Goal: Task Accomplishment & Management: Manage account settings

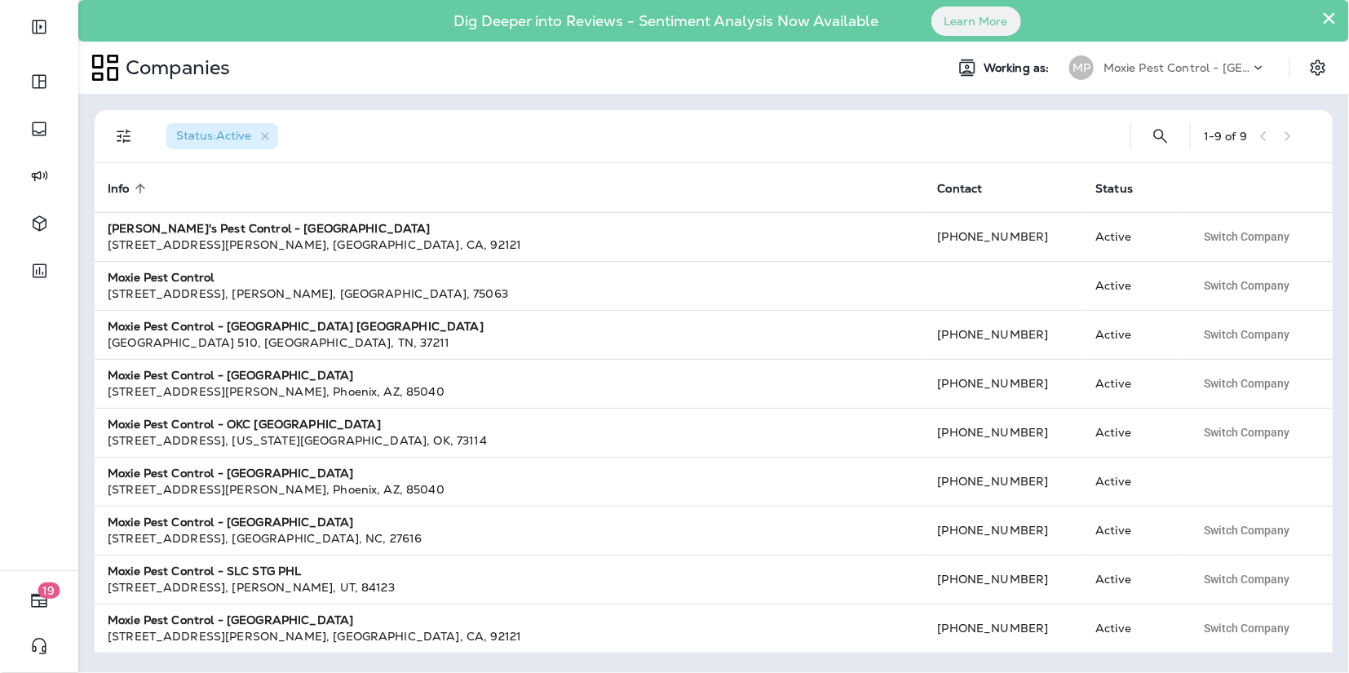
click at [1183, 67] on p "Moxie Pest Control - [GEOGRAPHIC_DATA]" at bounding box center [1177, 67] width 147 height 13
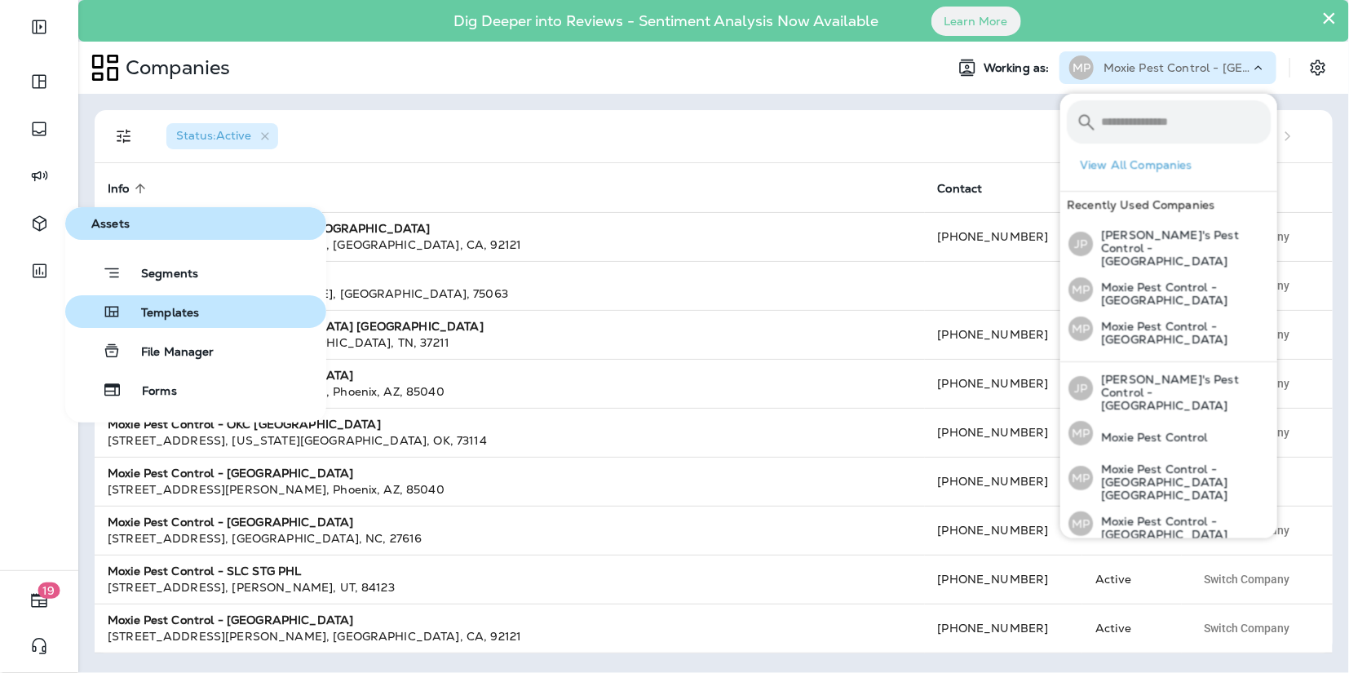
click at [122, 315] on div "Templates" at bounding box center [135, 312] width 127 height 20
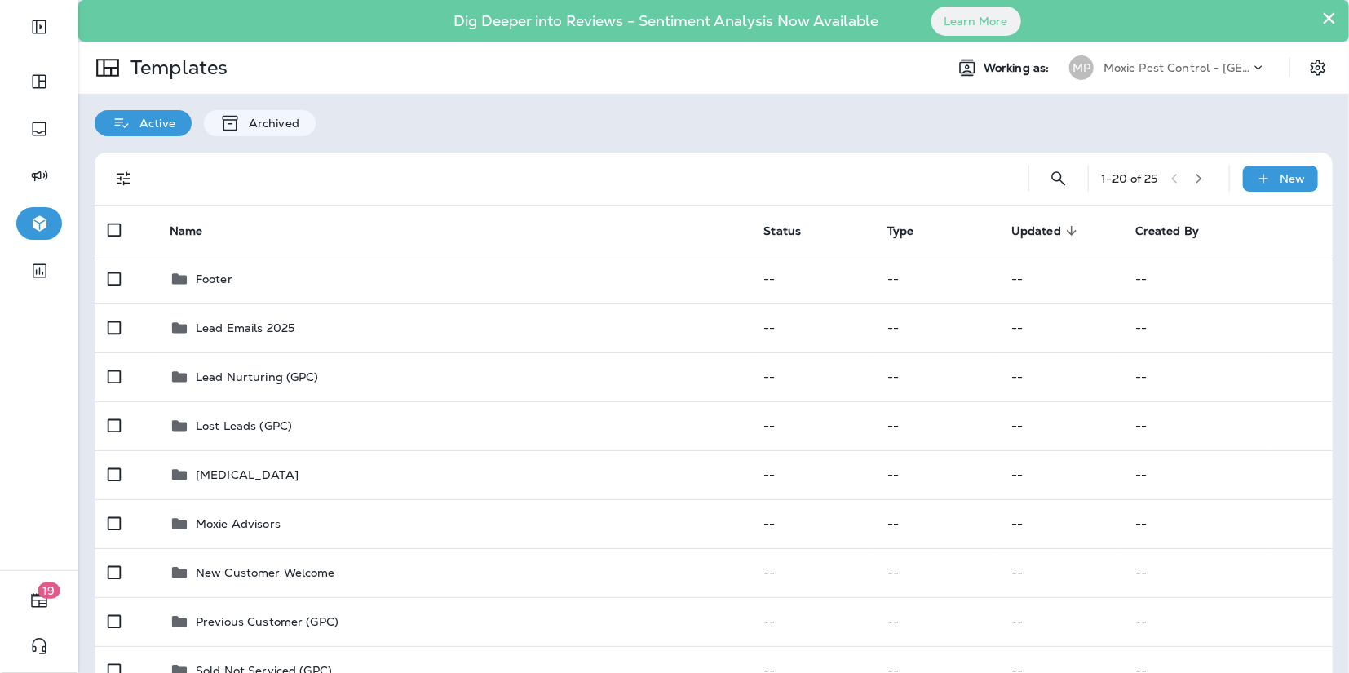
click at [1324, 17] on button "×" at bounding box center [1328, 18] width 15 height 26
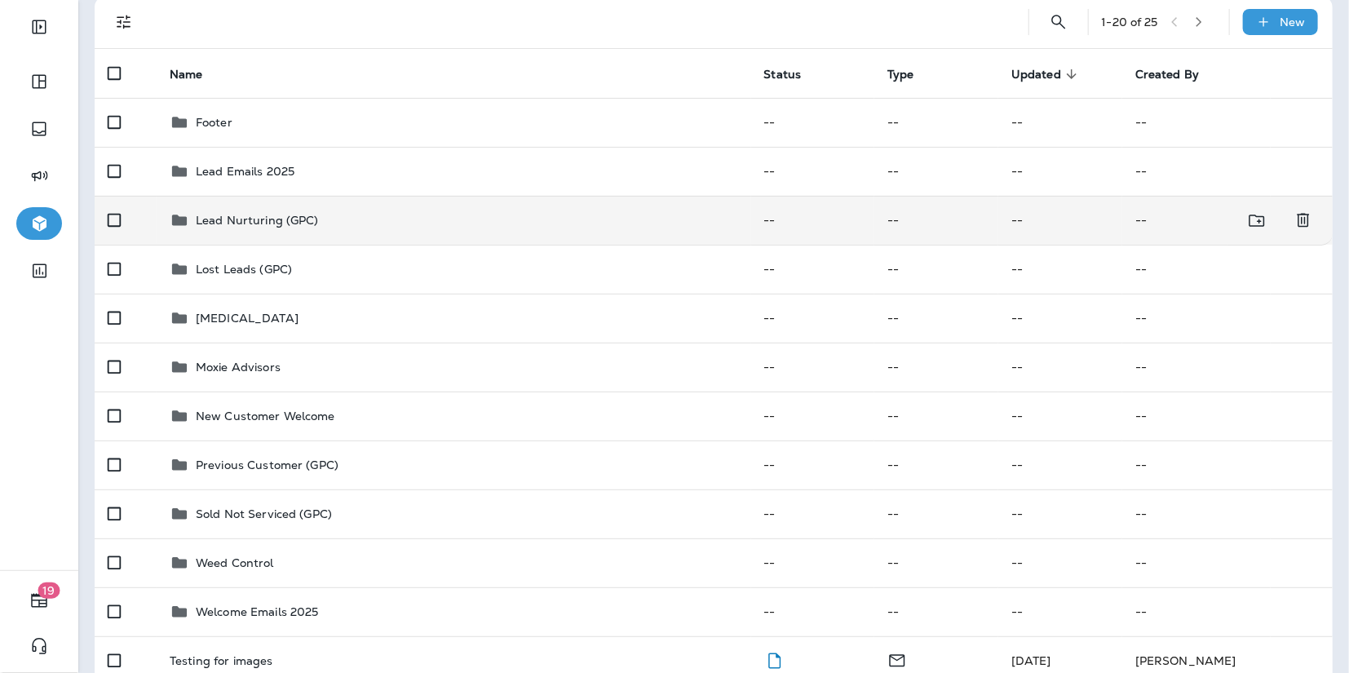
scroll to position [129, 0]
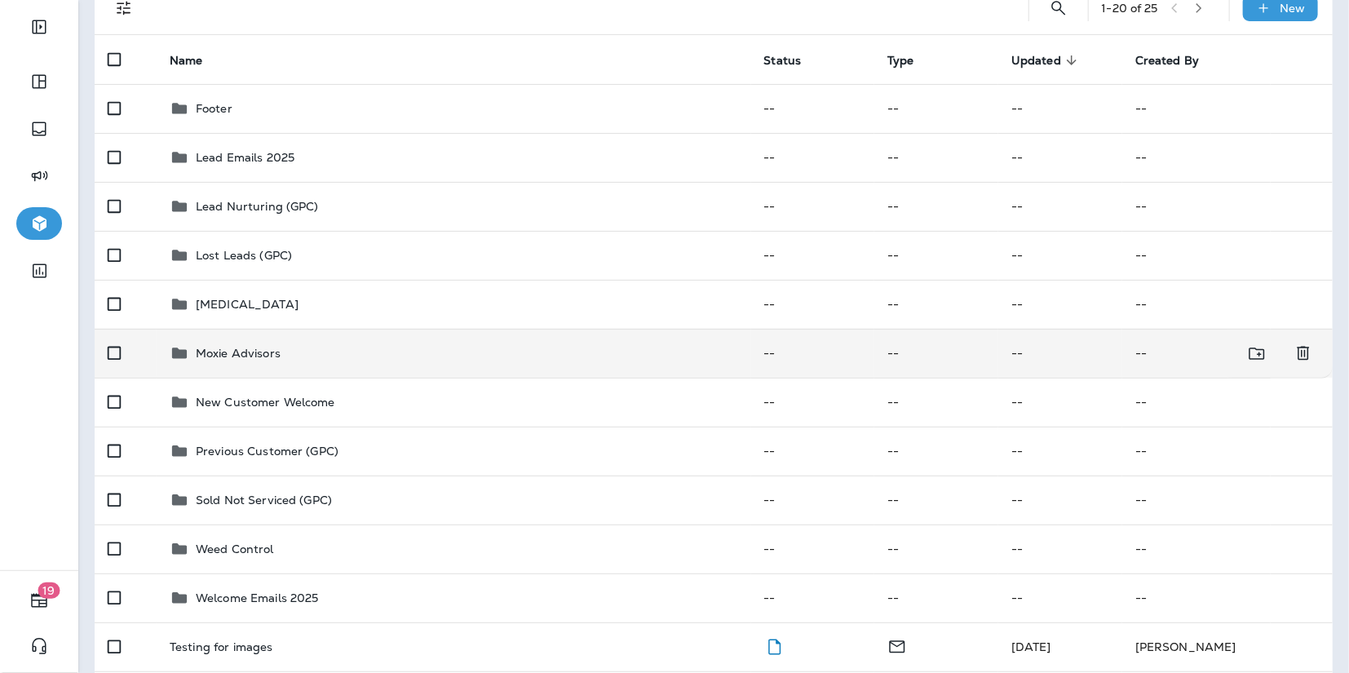
click at [287, 362] on td "Moxie Advisors" at bounding box center [454, 353] width 595 height 49
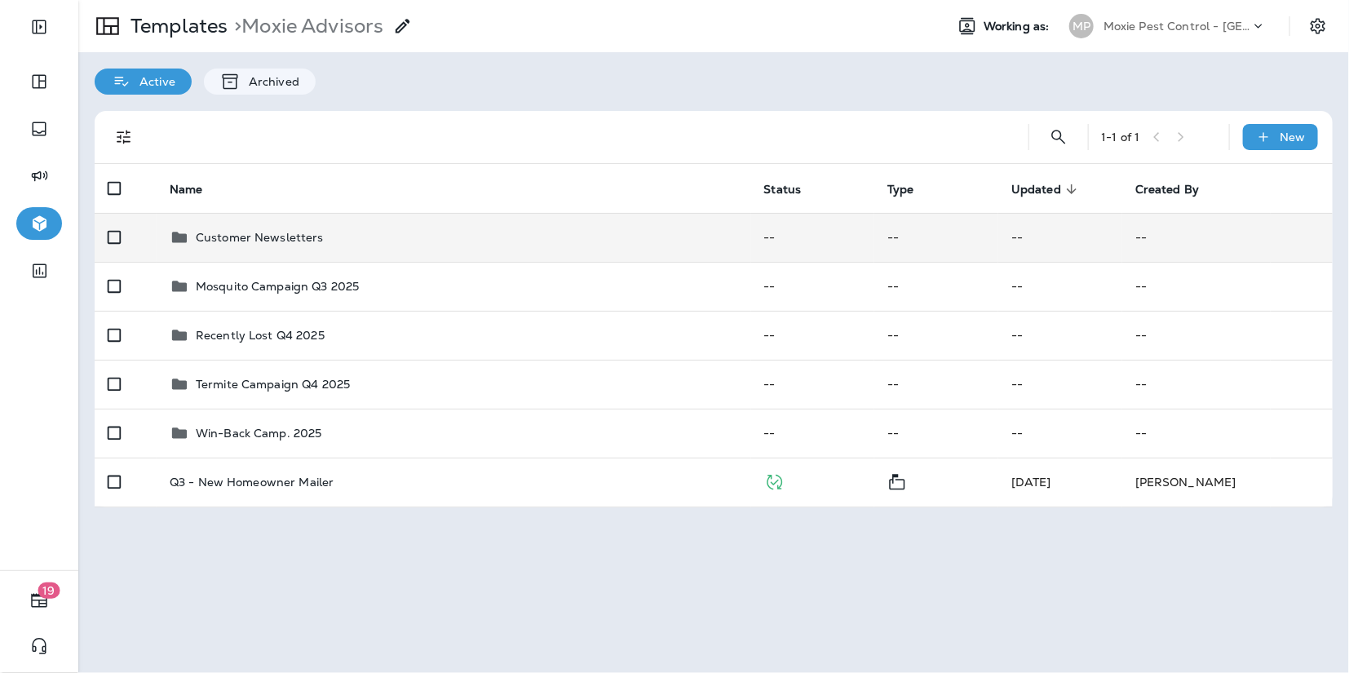
click at [221, 232] on p "Customer Newsletters" at bounding box center [260, 237] width 128 height 13
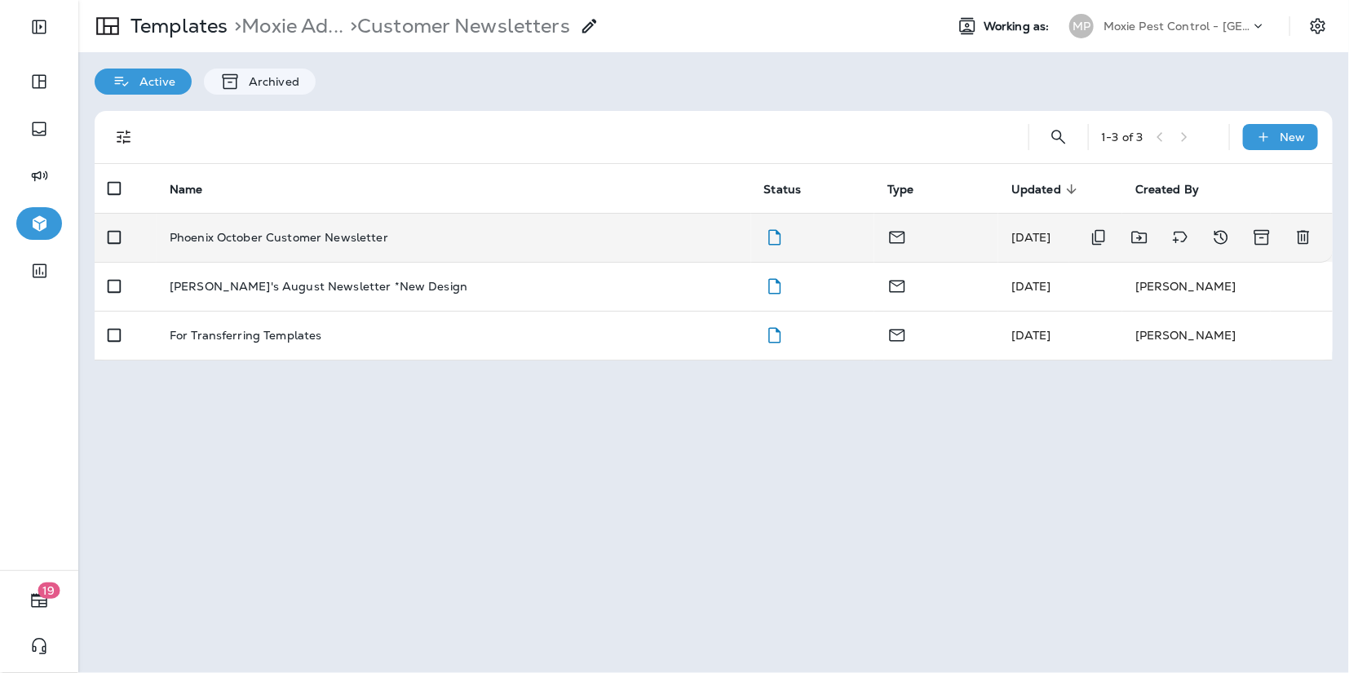
click at [370, 244] on td "Phoenix October Customer Newsletter" at bounding box center [454, 237] width 595 height 49
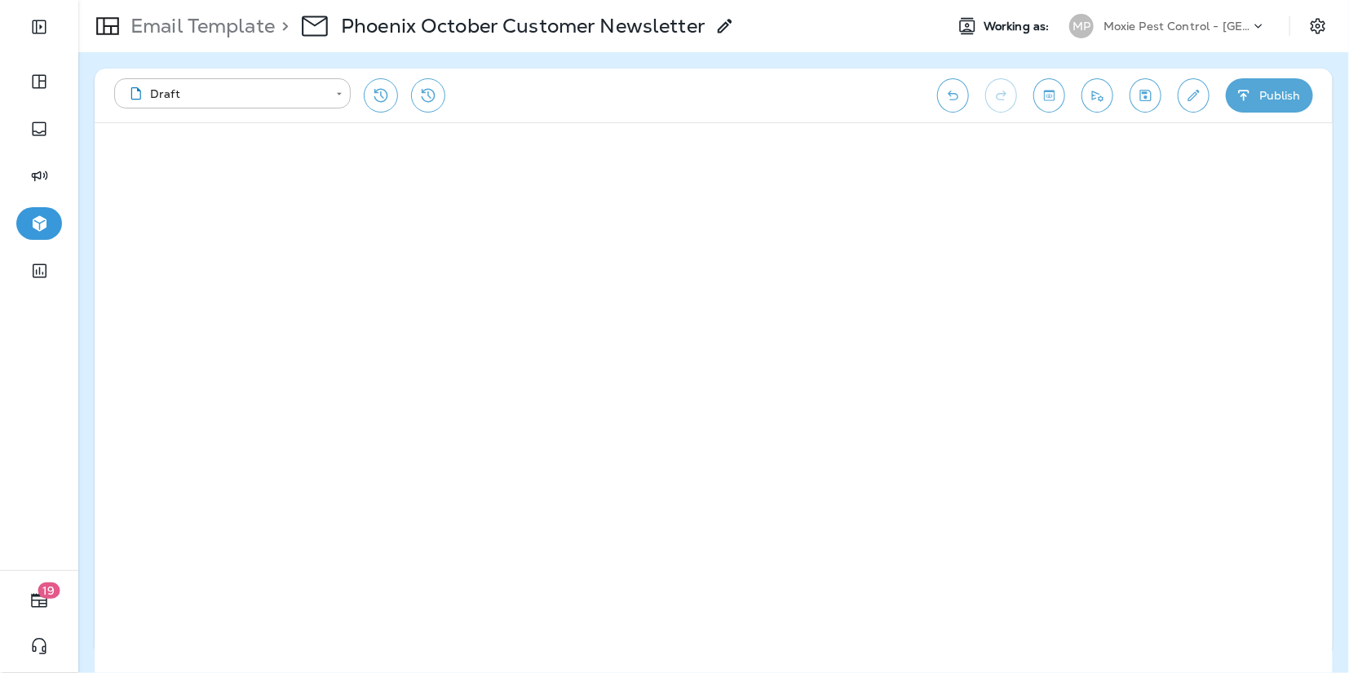
click at [1045, 93] on icon "Toggle preview" at bounding box center [1049, 95] width 17 height 16
click at [172, 139] on button "Exit Preview" at bounding box center [160, 149] width 113 height 32
click at [1047, 89] on icon "Toggle preview" at bounding box center [1049, 95] width 17 height 16
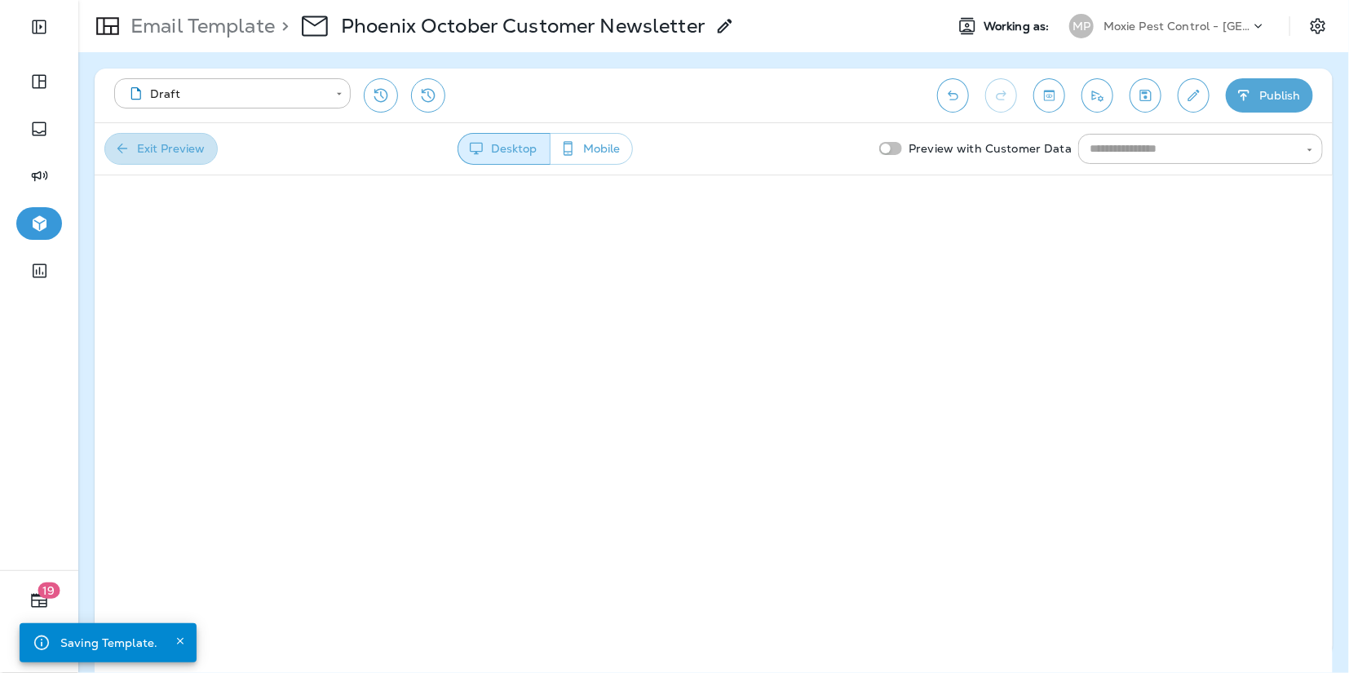
click at [196, 146] on button "Exit Preview" at bounding box center [160, 149] width 113 height 32
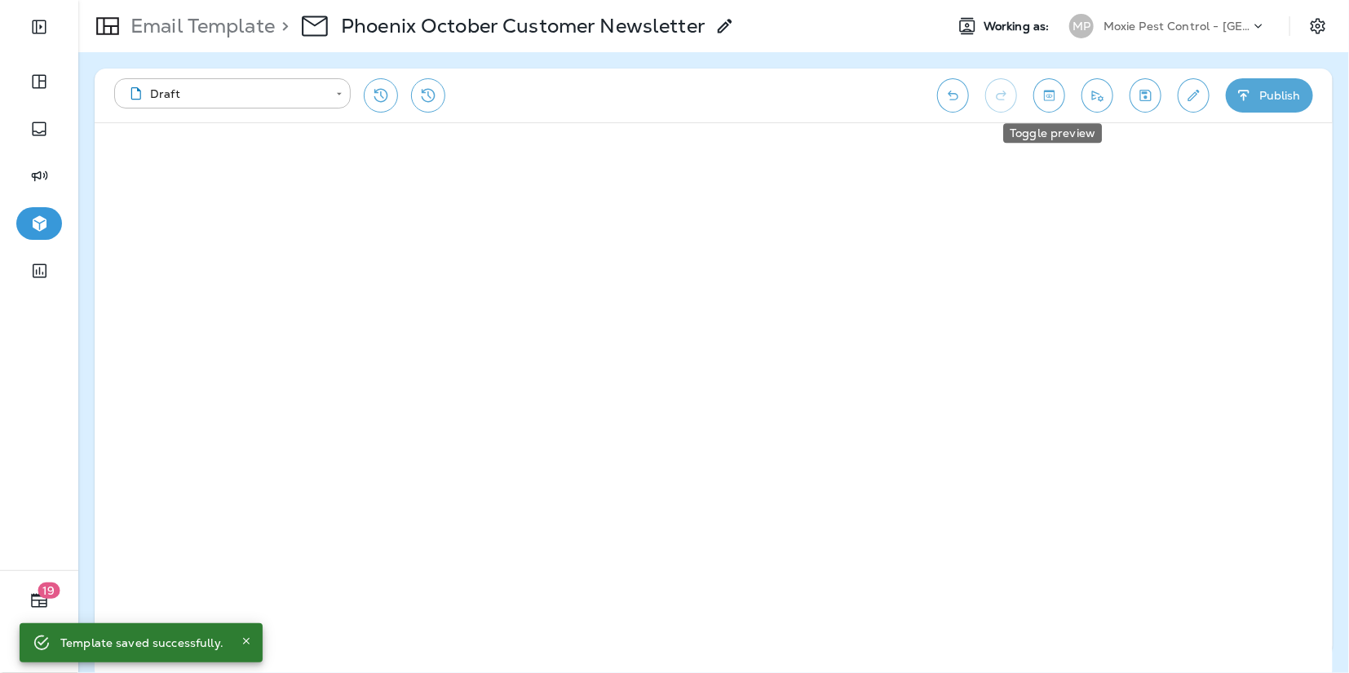
click at [1043, 96] on icon "Toggle preview" at bounding box center [1049, 95] width 17 height 16
click at [169, 143] on button "Exit Preview" at bounding box center [160, 149] width 113 height 32
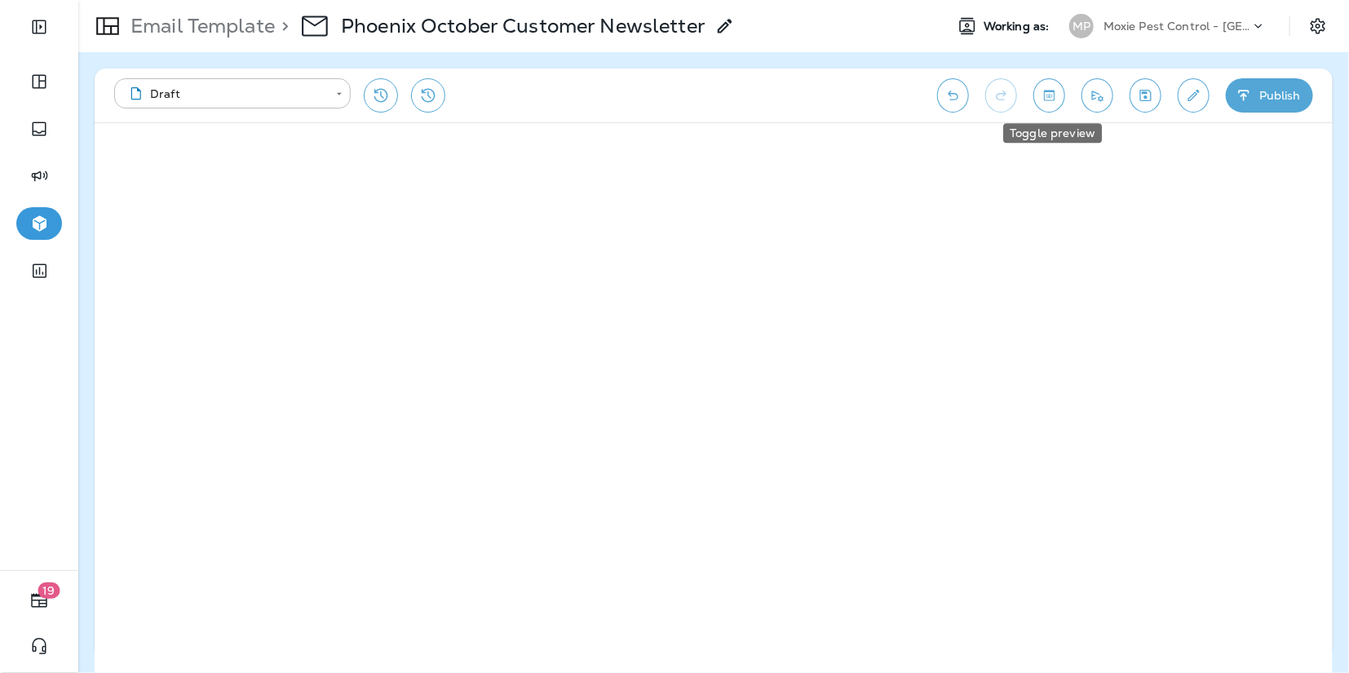
click at [1055, 95] on icon "Toggle preview" at bounding box center [1049, 95] width 11 height 11
click at [159, 156] on button "Exit Preview" at bounding box center [160, 149] width 113 height 32
click at [1150, 95] on icon "Save" at bounding box center [1145, 95] width 17 height 16
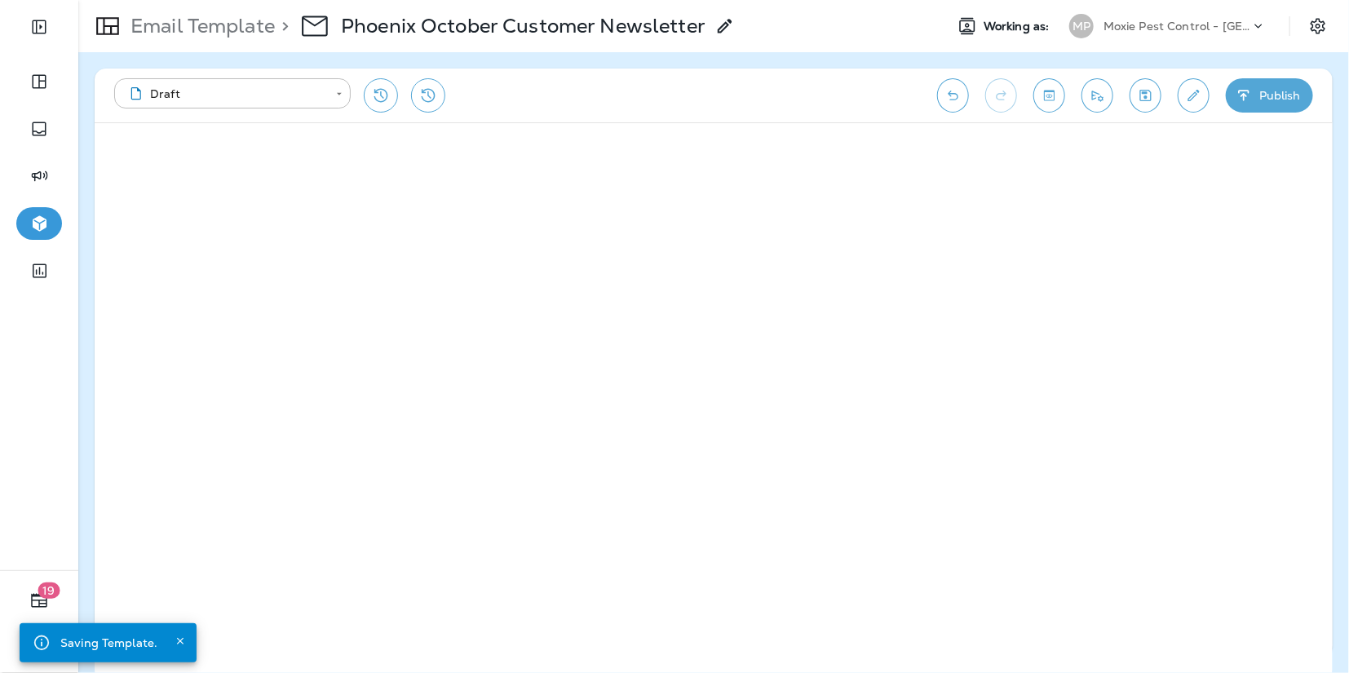
click at [205, 41] on div "Email Template > Phoenix October Customer Newsletter" at bounding box center [406, 26] width 657 height 46
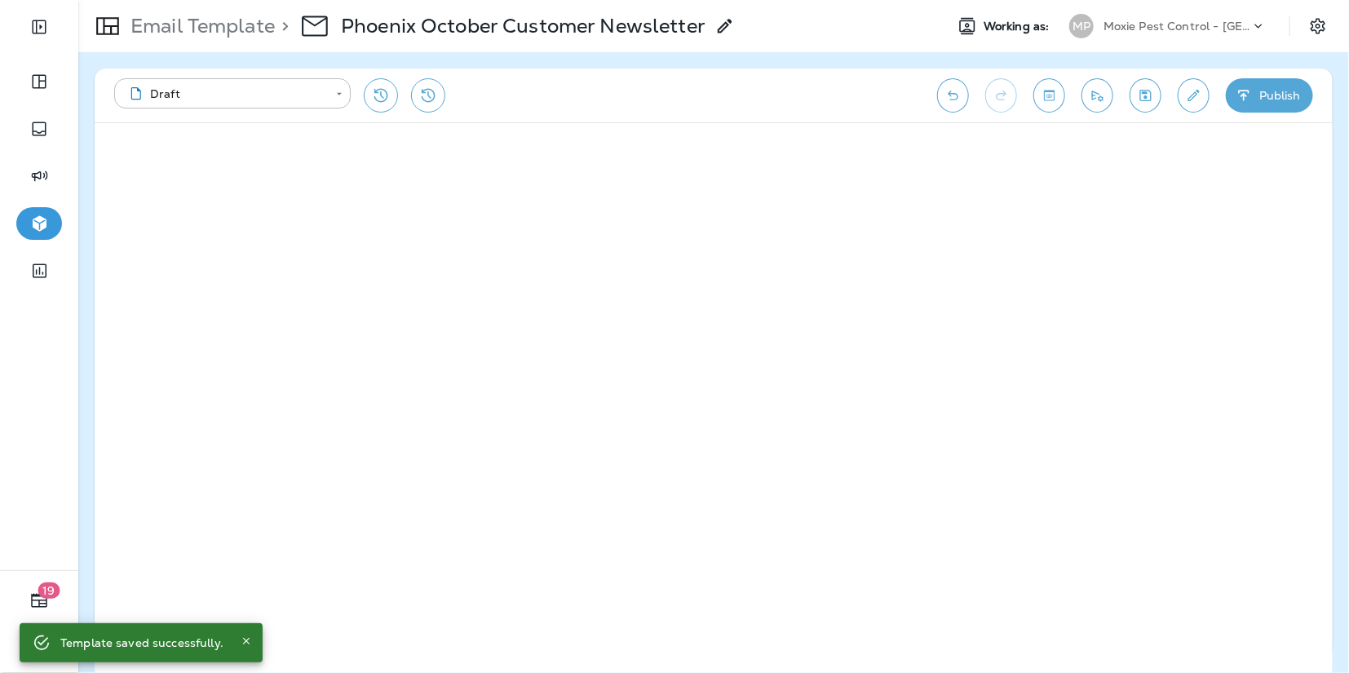
click at [235, 29] on p "Email Template" at bounding box center [199, 26] width 151 height 24
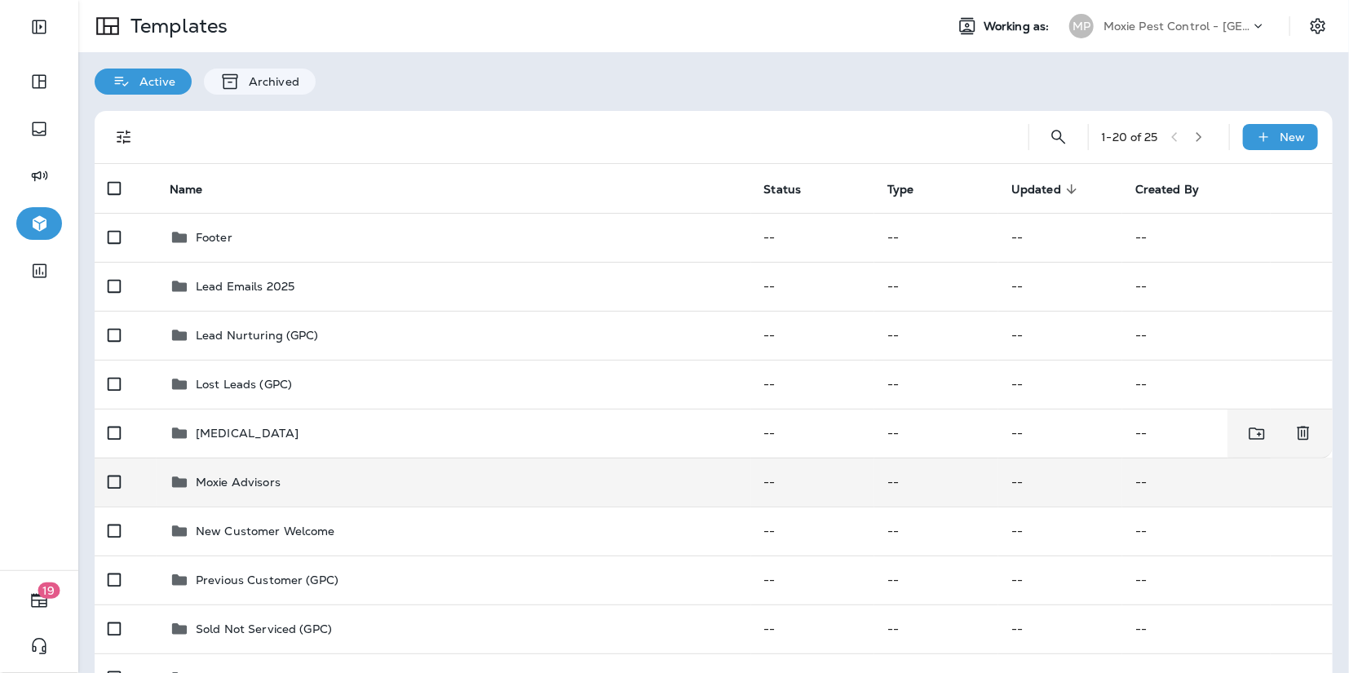
click at [246, 469] on td "Moxie Advisors" at bounding box center [454, 482] width 595 height 49
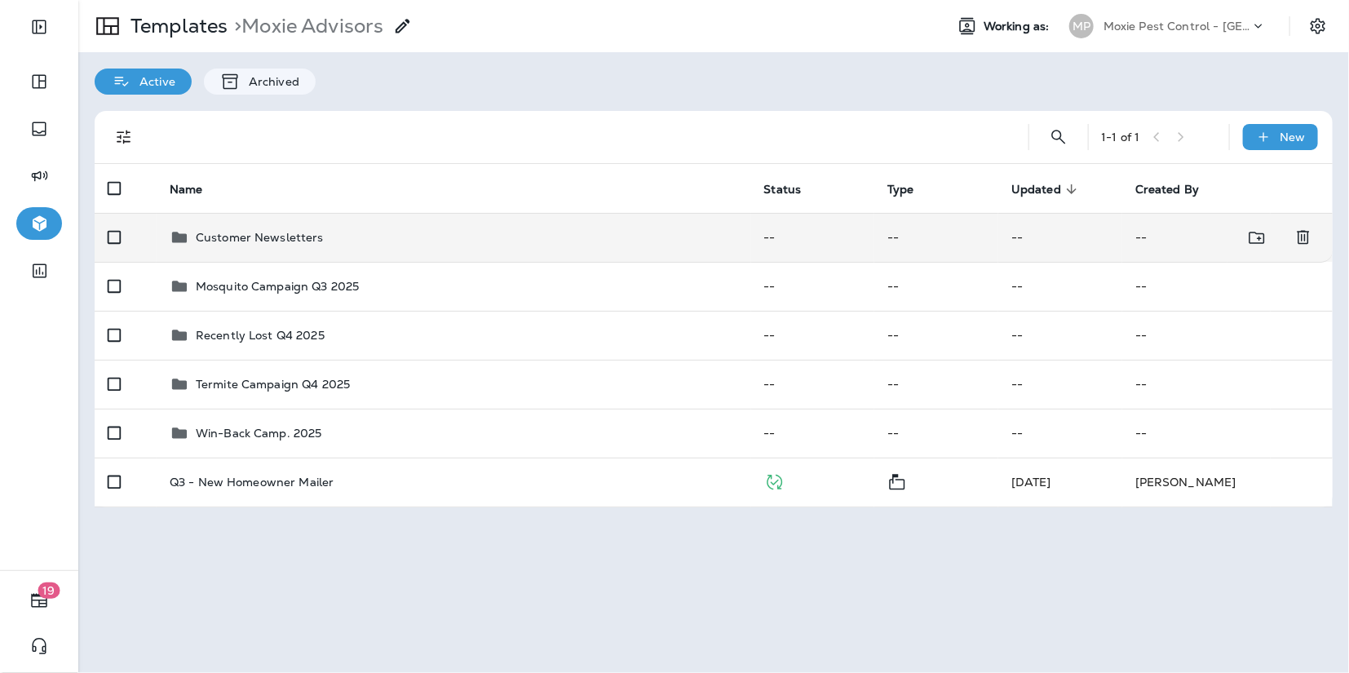
click at [409, 234] on div "Customer Newsletters" at bounding box center [454, 238] width 568 height 20
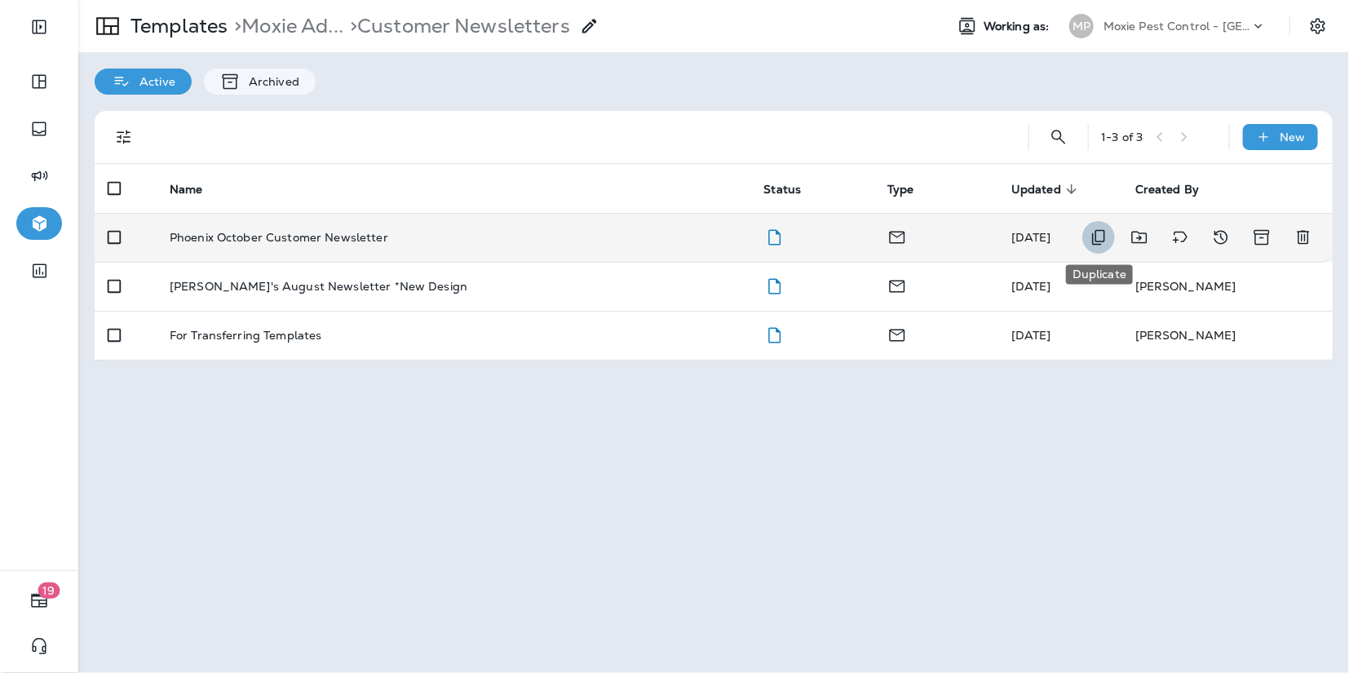
click at [1097, 235] on icon "Duplicate" at bounding box center [1099, 238] width 20 height 20
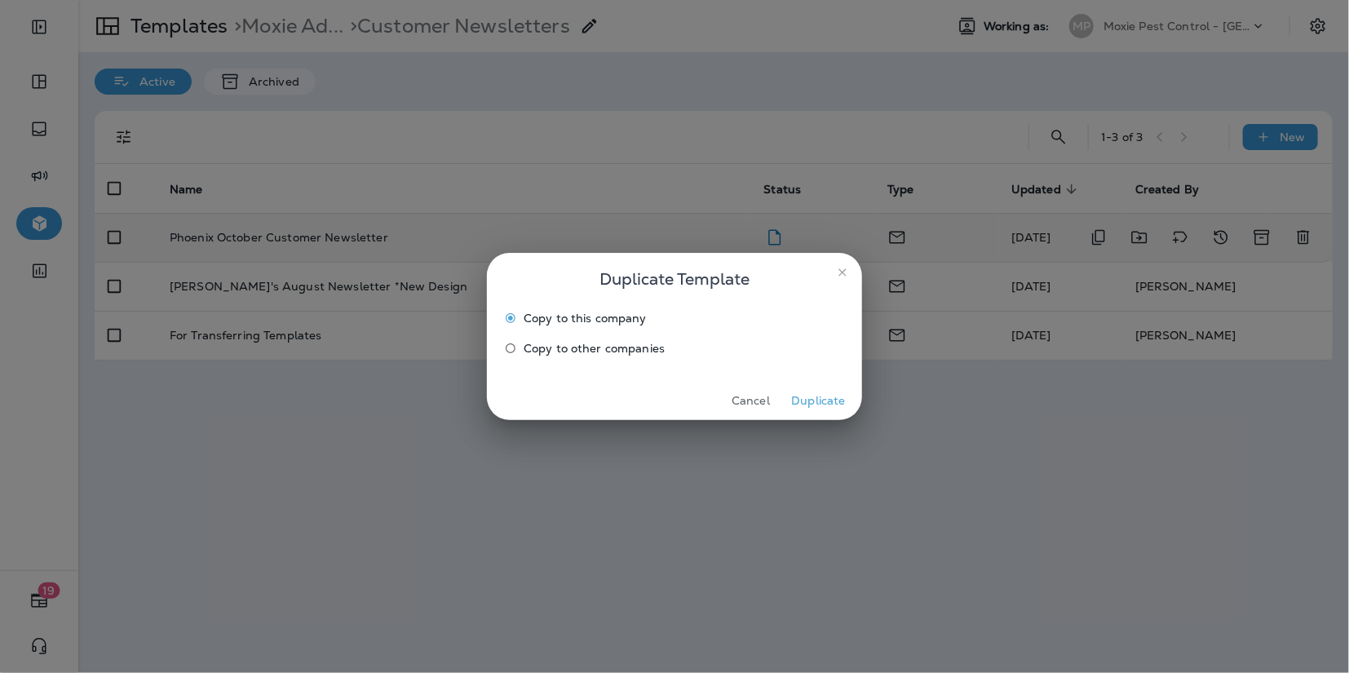
click at [557, 351] on span "Copy to other companies" at bounding box center [594, 348] width 141 height 13
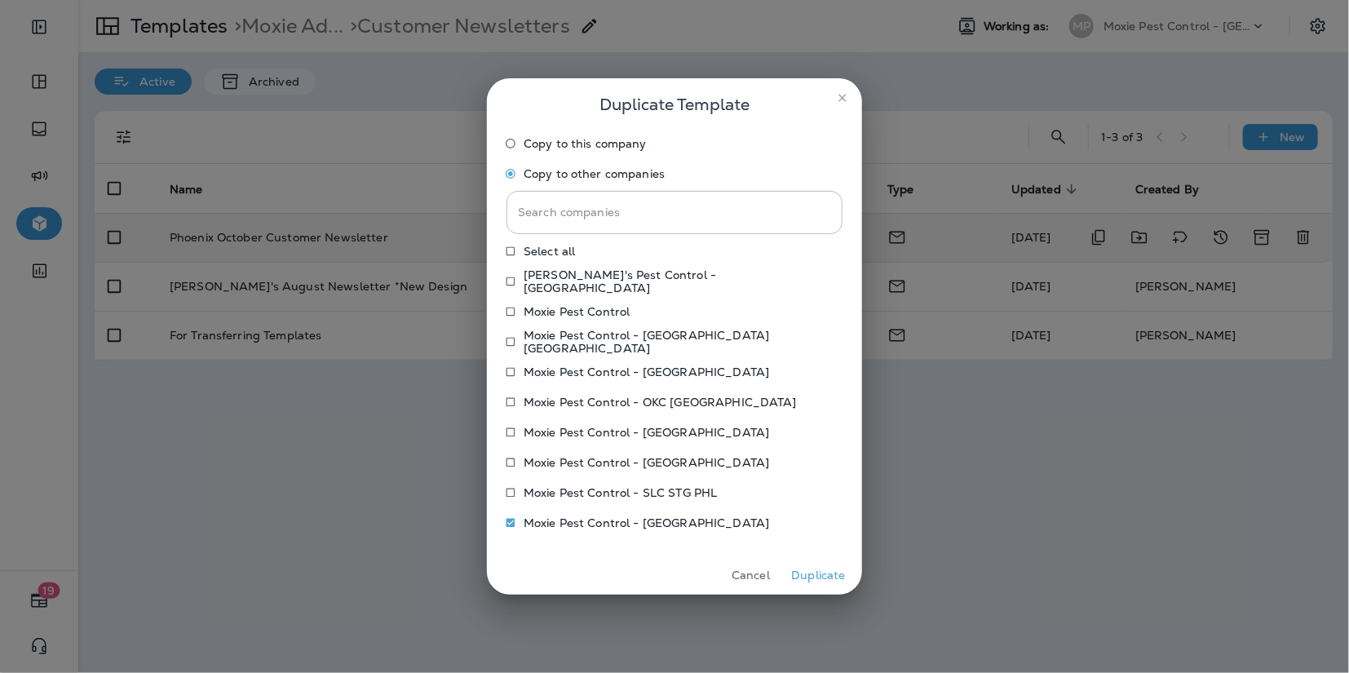
click at [821, 568] on button "Duplicate" at bounding box center [818, 575] width 61 height 25
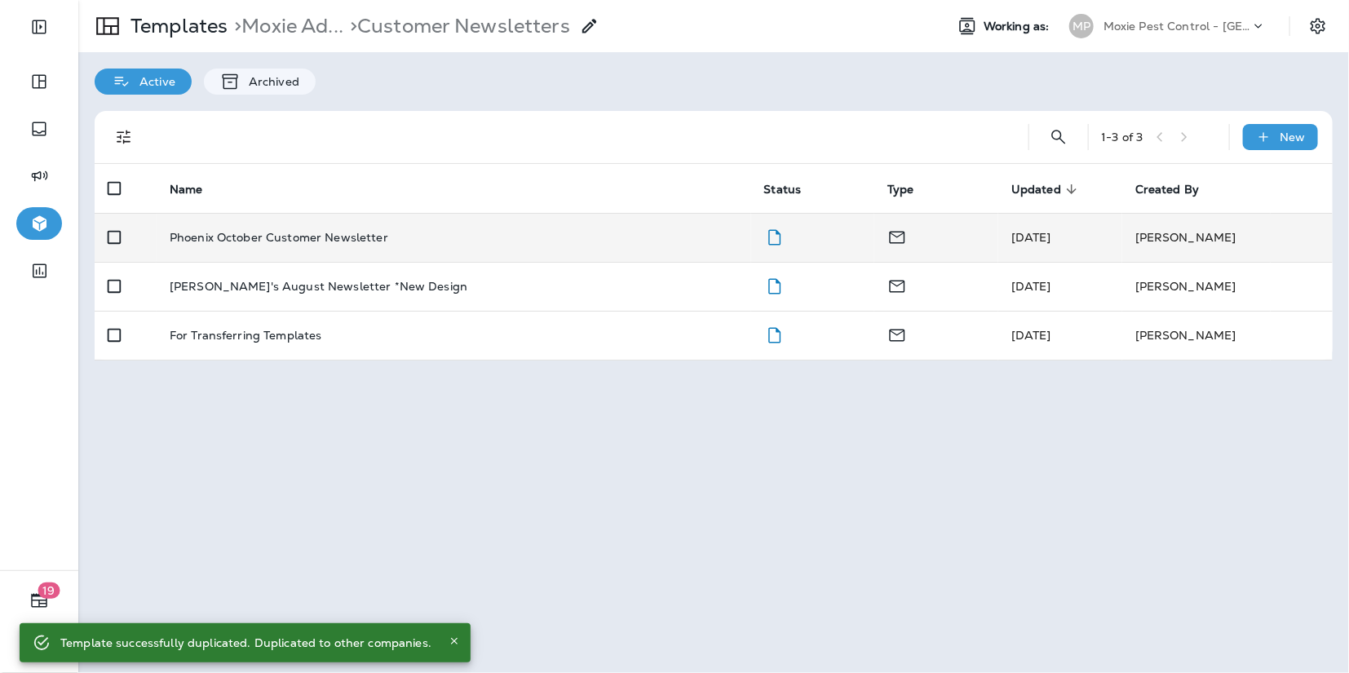
click at [1154, 24] on p "Moxie Pest Control - [GEOGRAPHIC_DATA]" at bounding box center [1177, 26] width 147 height 13
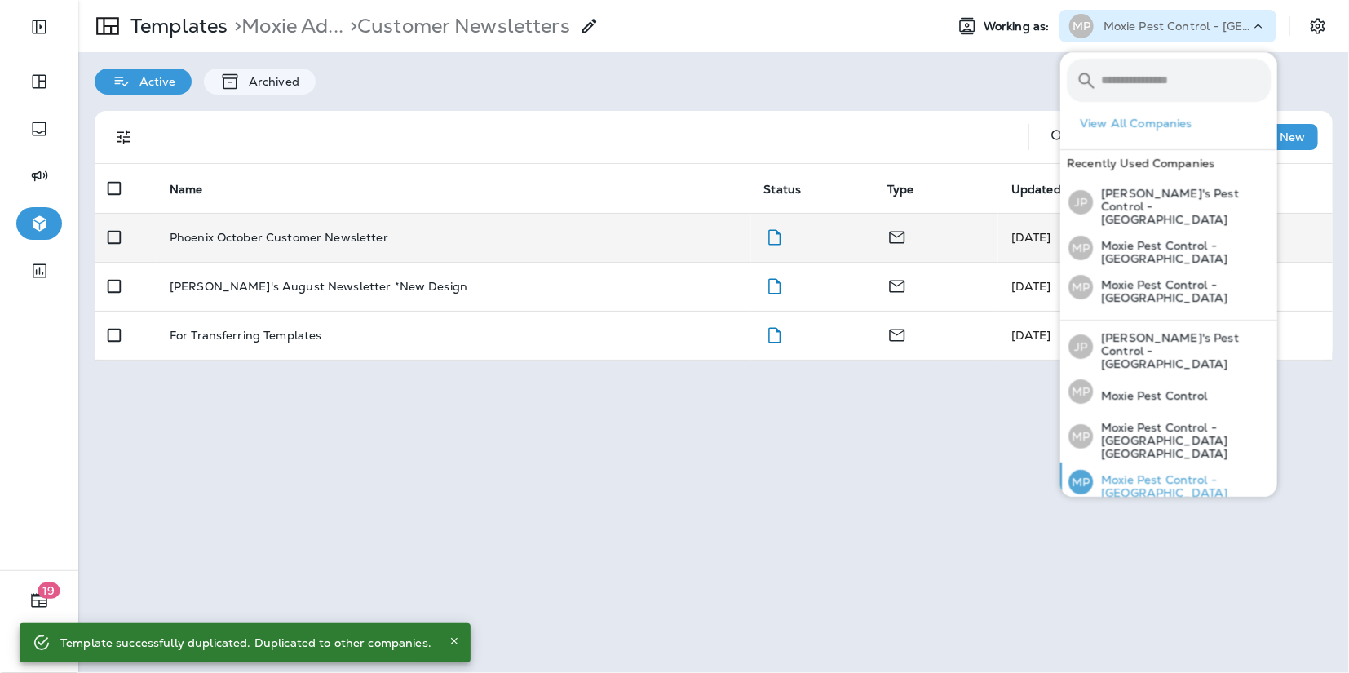
scroll to position [160, 0]
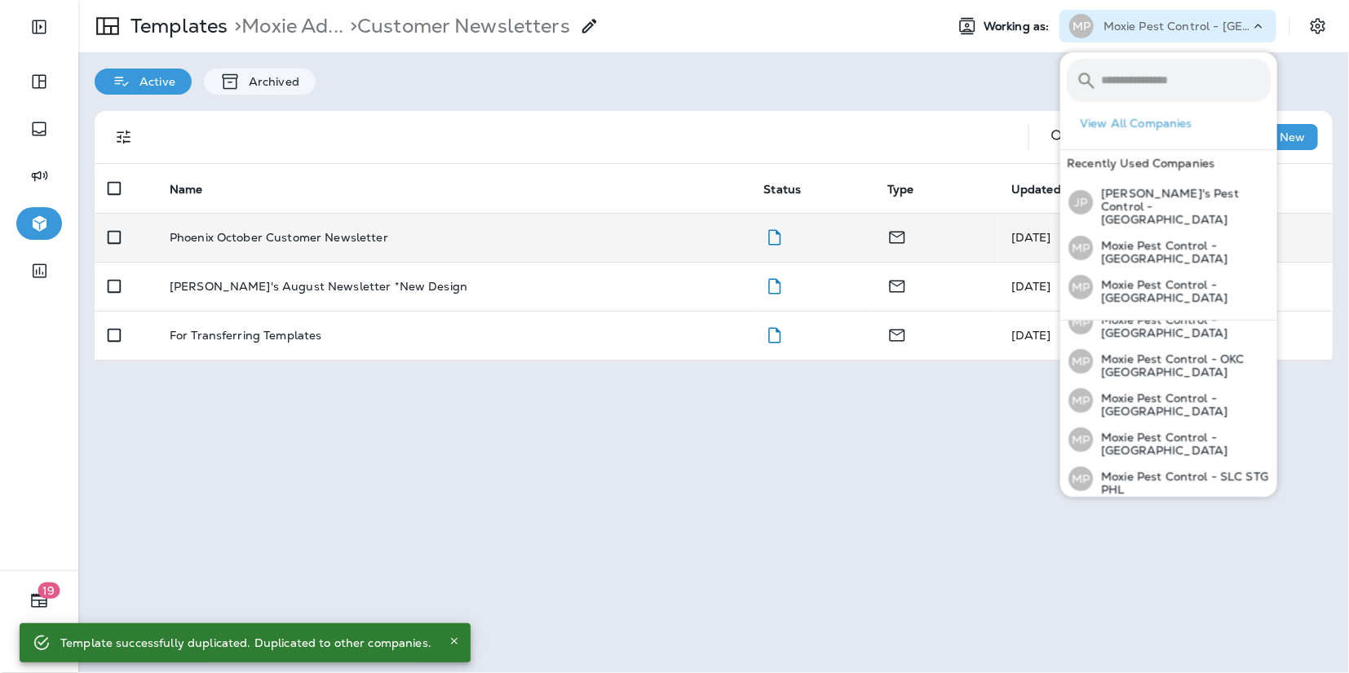
click at [1148, 509] on p "Moxie Pest Control - [GEOGRAPHIC_DATA]" at bounding box center [1182, 522] width 178 height 26
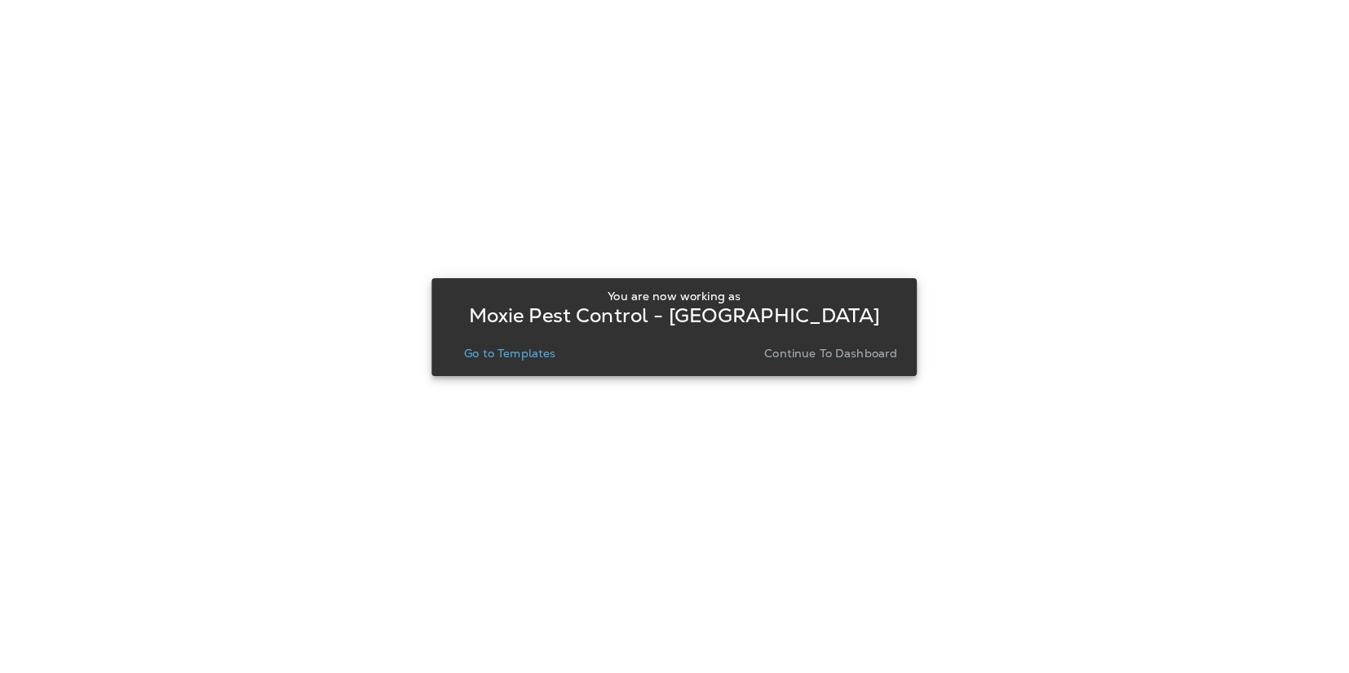
click at [510, 343] on button "Go to Templates" at bounding box center [510, 353] width 104 height 23
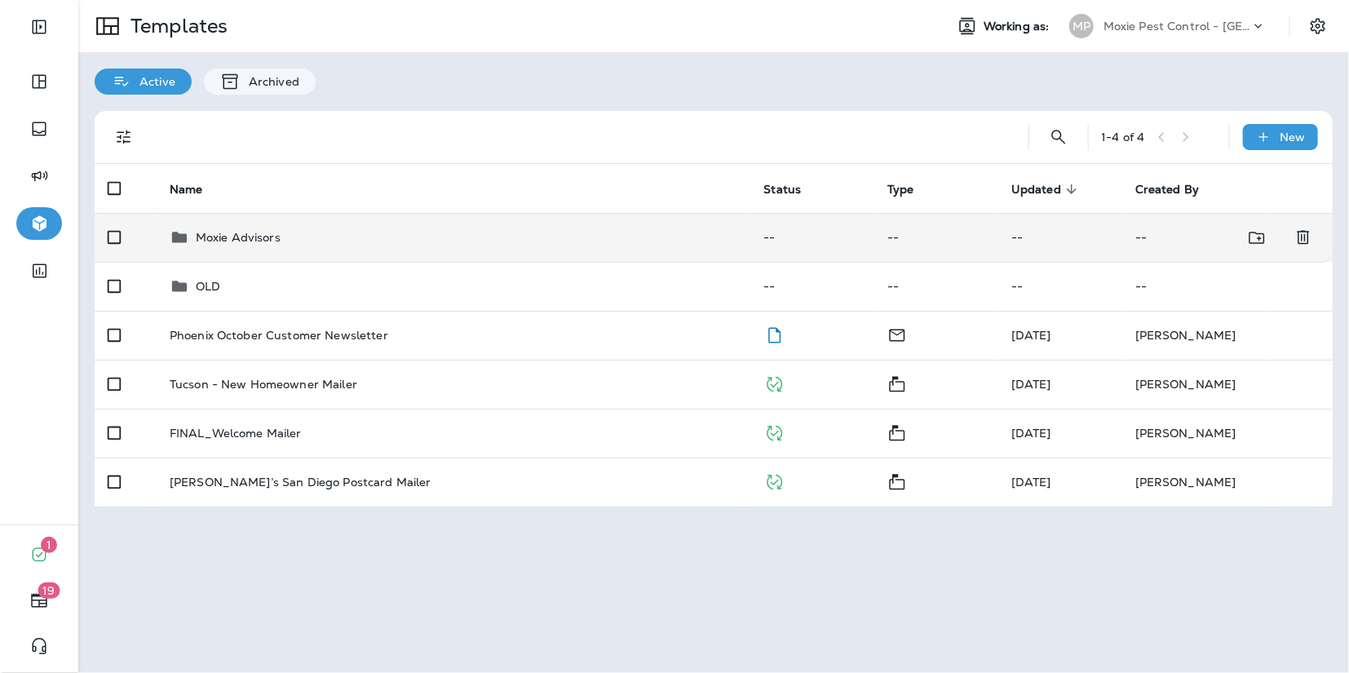
click at [313, 228] on div "Moxie Advisors" at bounding box center [454, 238] width 568 height 20
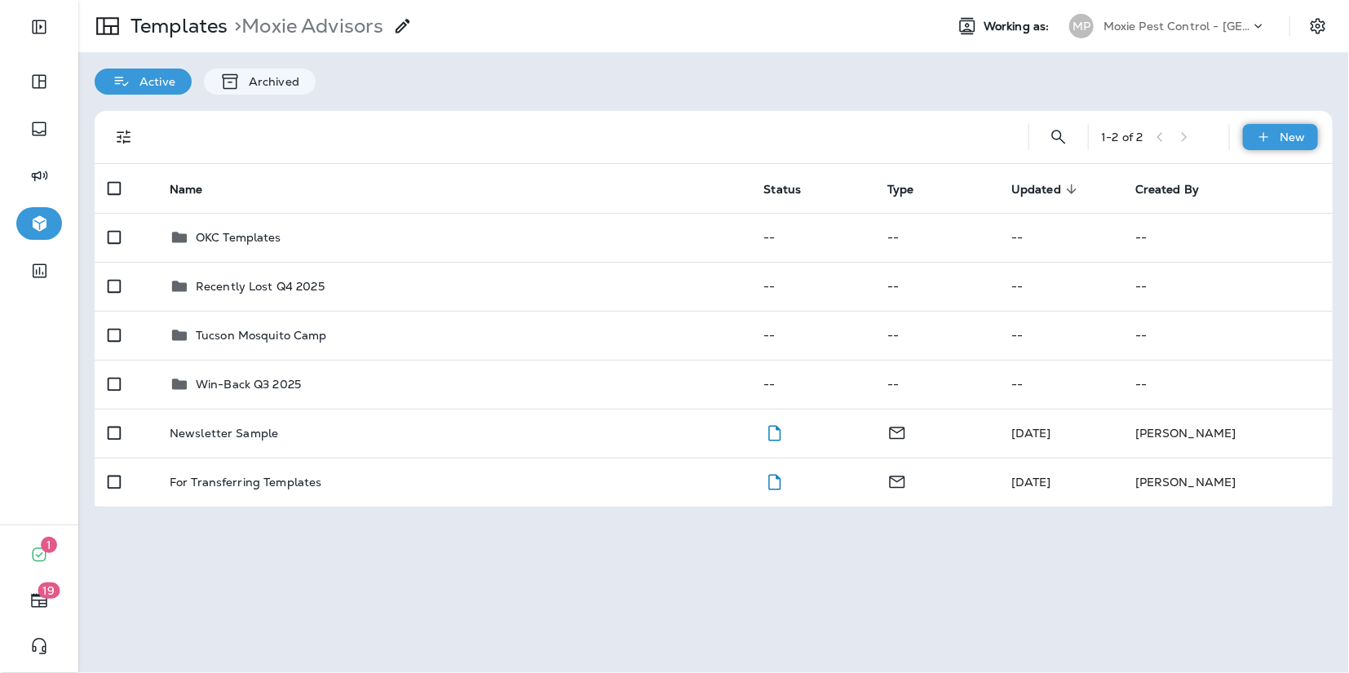
click at [1263, 144] on icon at bounding box center [1263, 137] width 17 height 16
click at [1250, 215] on li "New Folder" at bounding box center [1270, 218] width 138 height 39
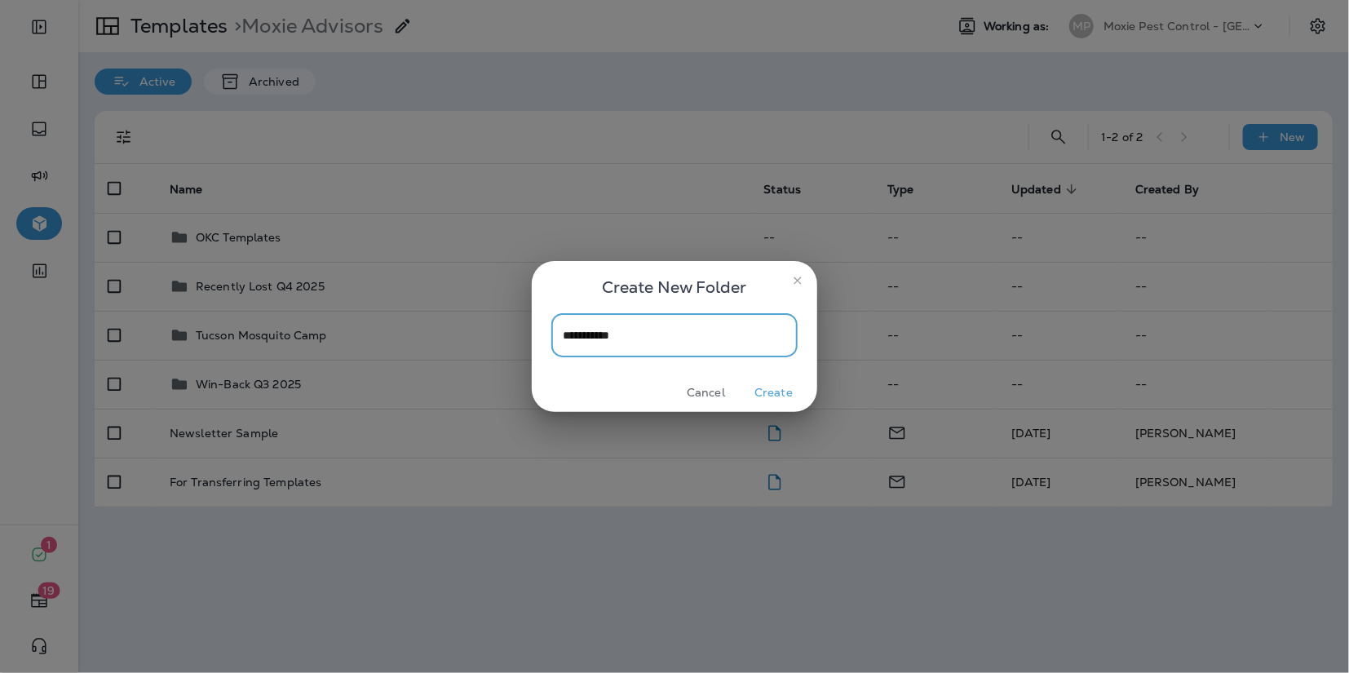
type input "**********"
click at [786, 396] on button "Create" at bounding box center [773, 392] width 61 height 25
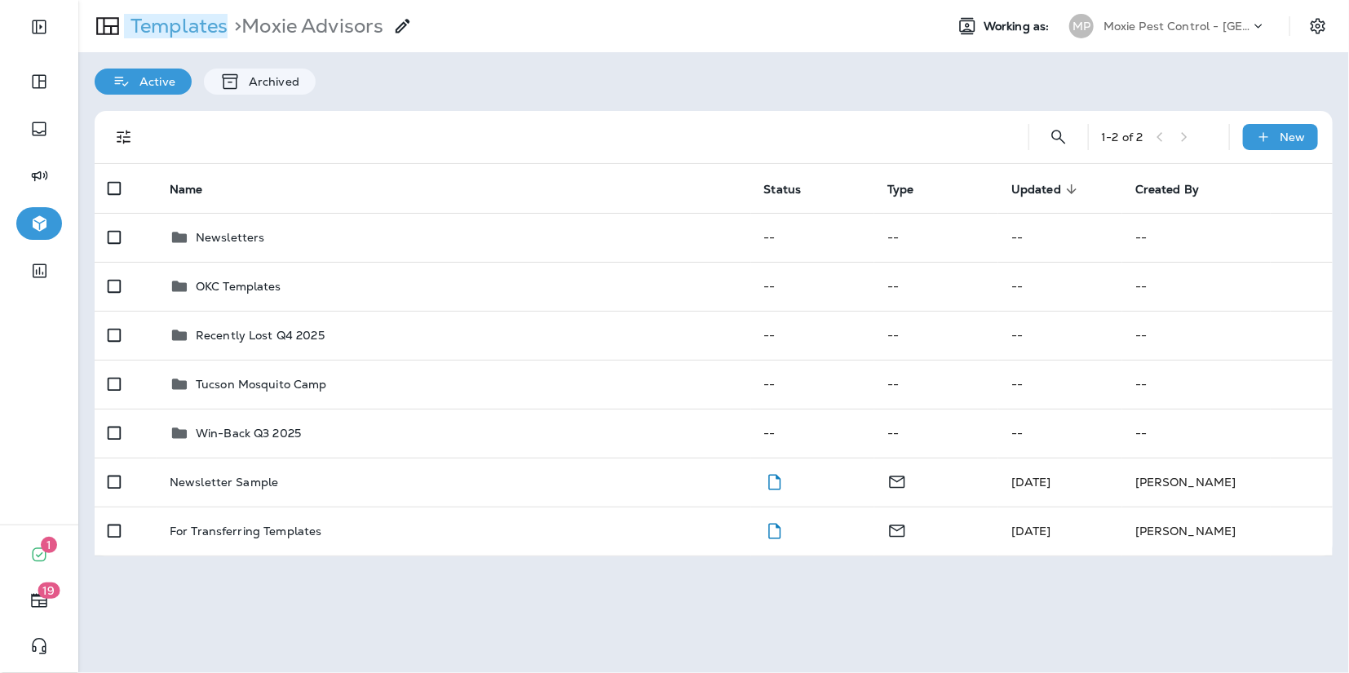
click at [145, 24] on p "Templates" at bounding box center [176, 26] width 104 height 24
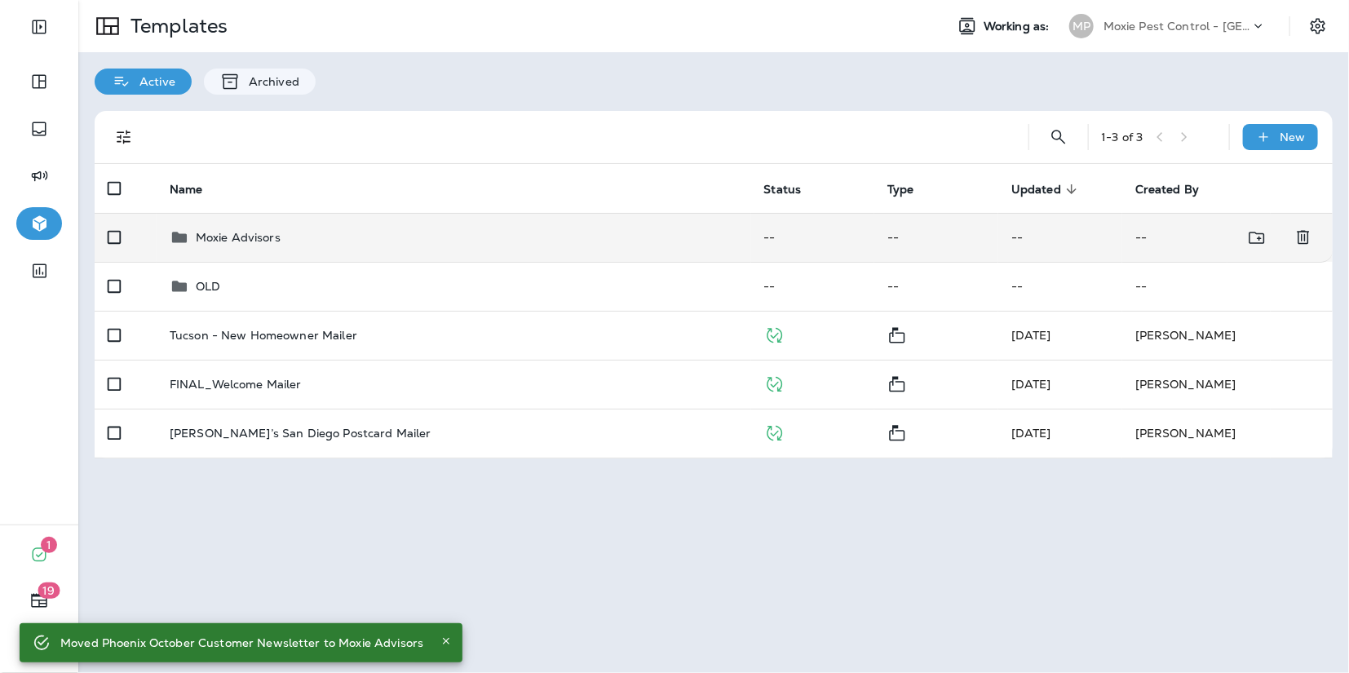
click at [254, 245] on div "Moxie Advisors" at bounding box center [238, 238] width 85 height 20
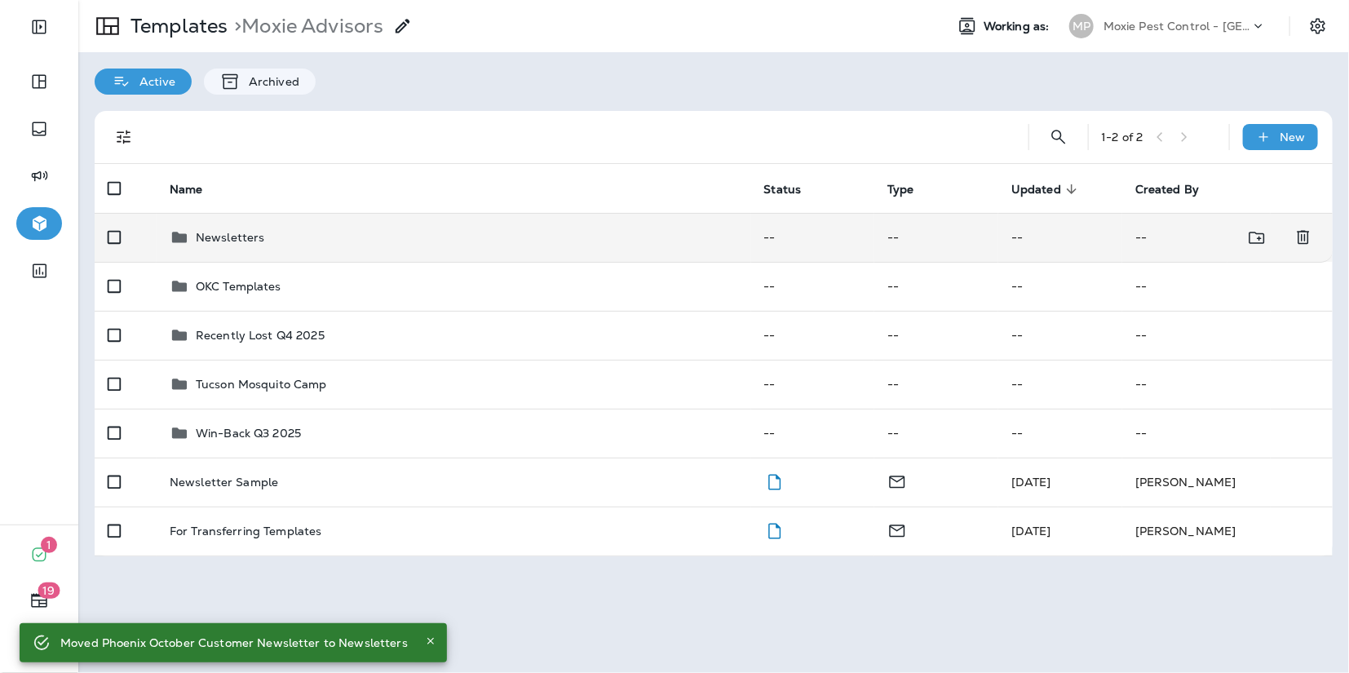
click at [239, 237] on p "Newsletters" at bounding box center [230, 237] width 69 height 13
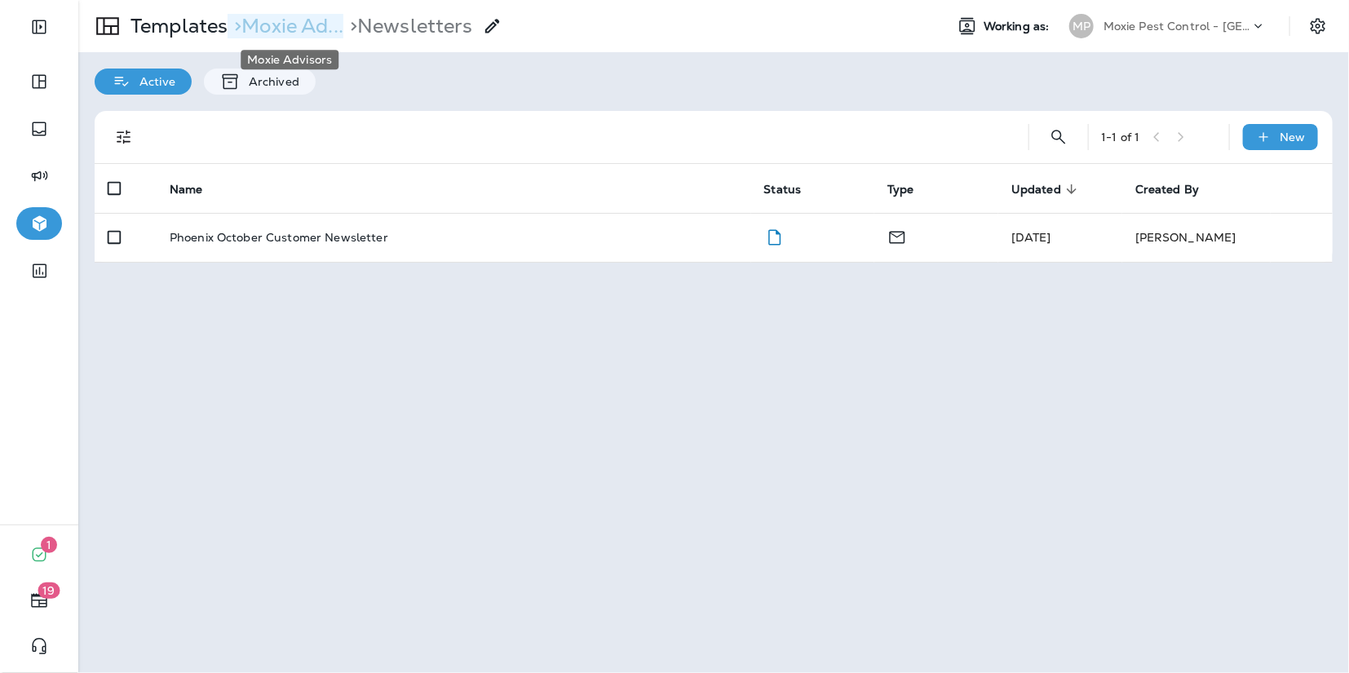
click at [307, 19] on p "> Moxie Ad..." at bounding box center [286, 26] width 116 height 24
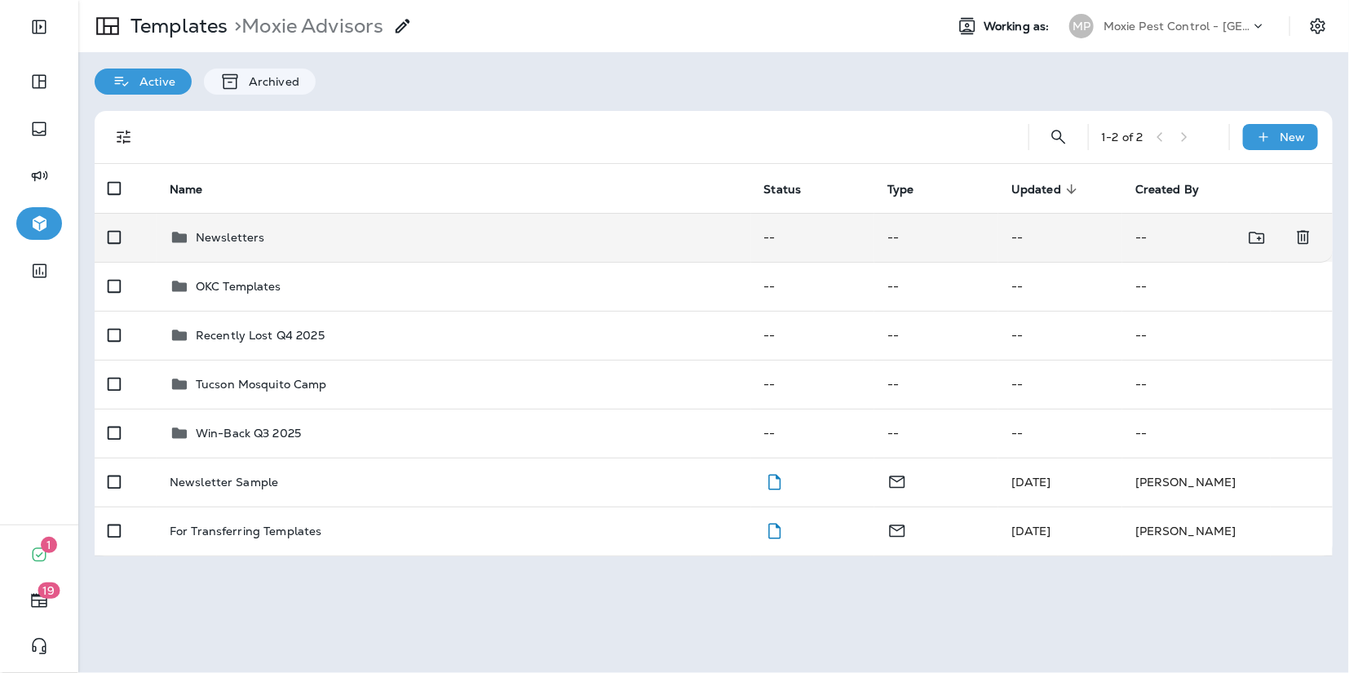
click at [227, 239] on p "Newsletters" at bounding box center [230, 237] width 69 height 13
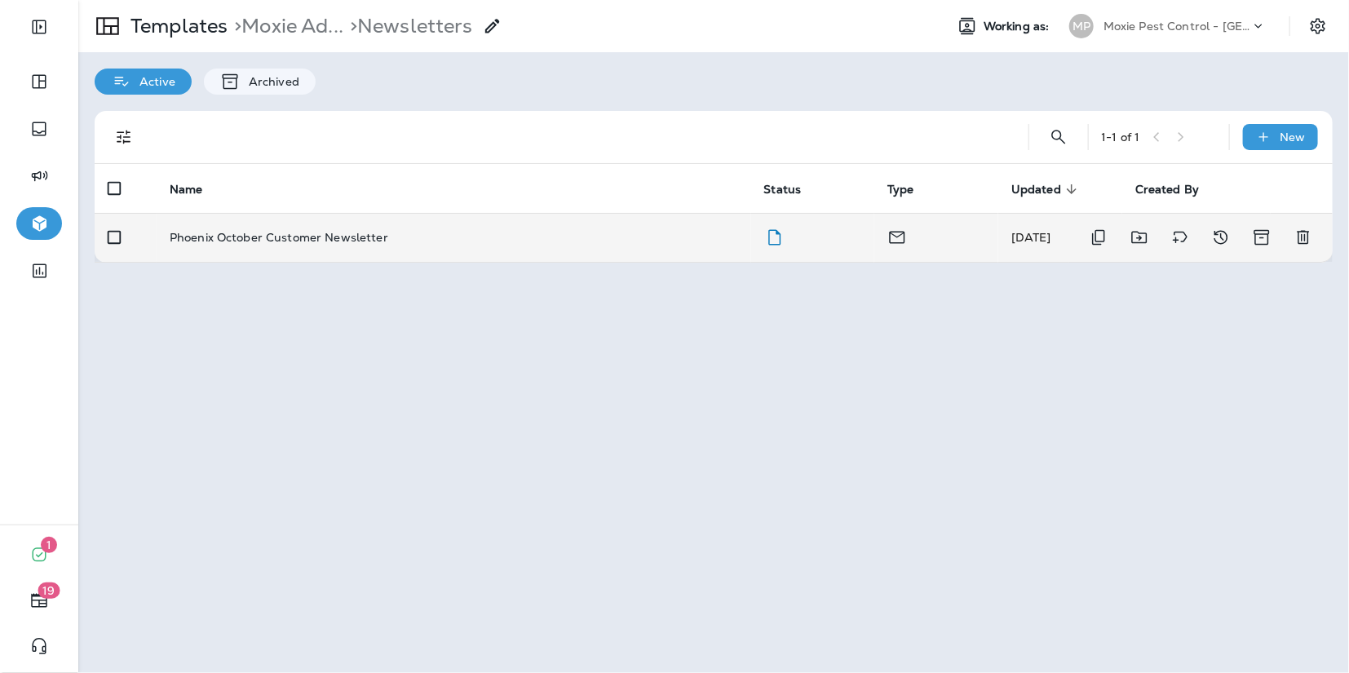
click at [263, 237] on p "Phoenix October Customer Newsletter" at bounding box center [279, 237] width 219 height 13
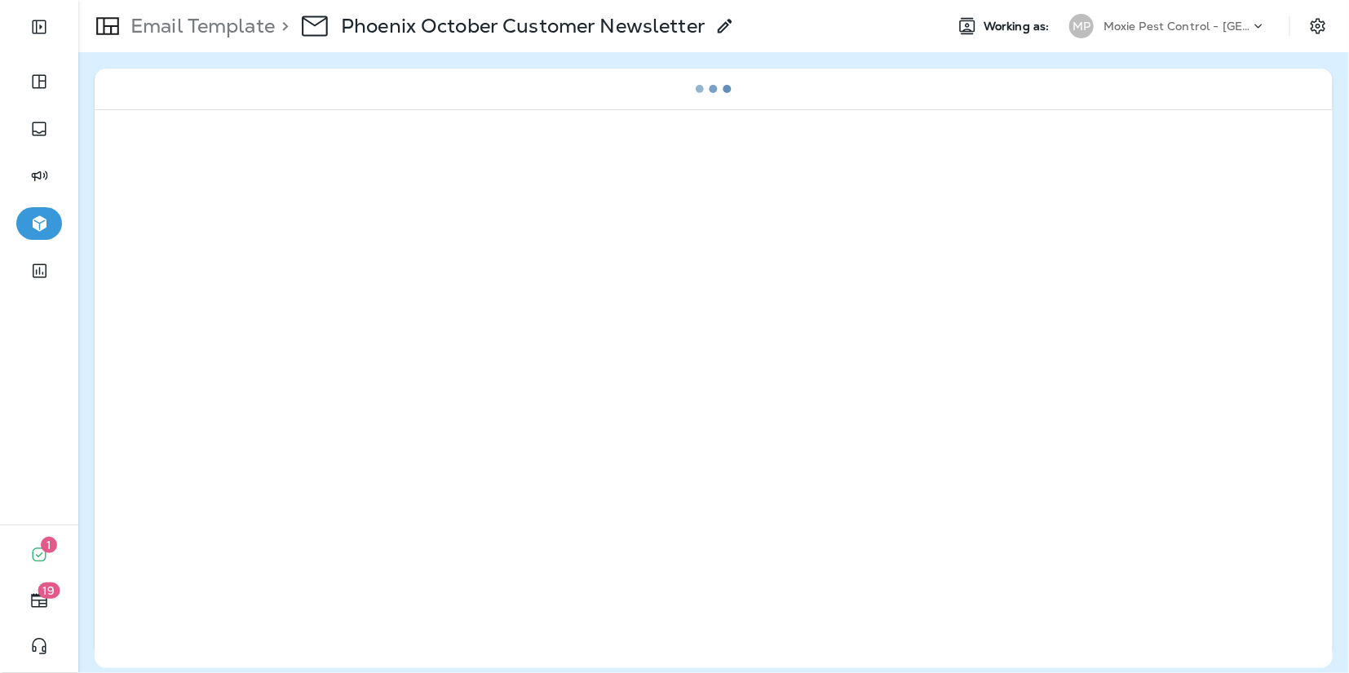
click at [472, 22] on p "Phoenix October Customer Newsletter" at bounding box center [523, 26] width 365 height 24
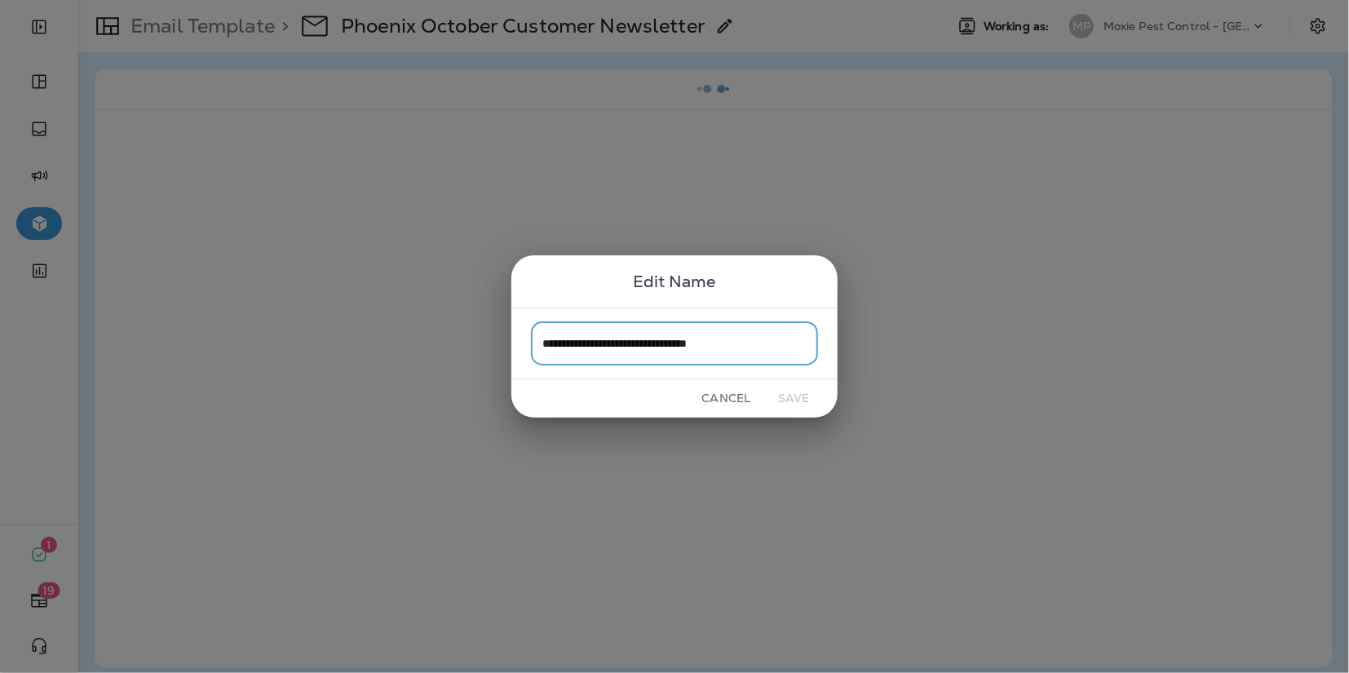
click at [594, 347] on input "**********" at bounding box center [674, 342] width 287 height 43
type input "**********"
click at [790, 400] on button "Save" at bounding box center [793, 398] width 61 height 25
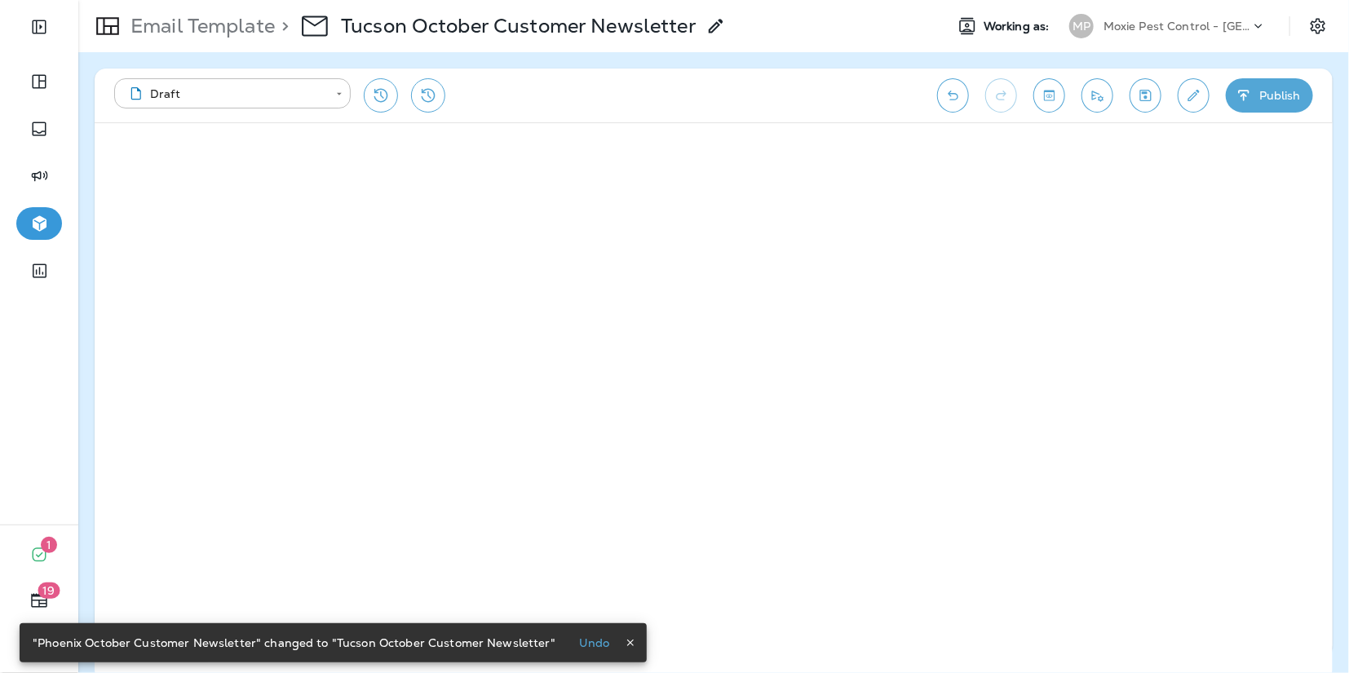
click at [1139, 103] on icon "Save" at bounding box center [1145, 95] width 17 height 16
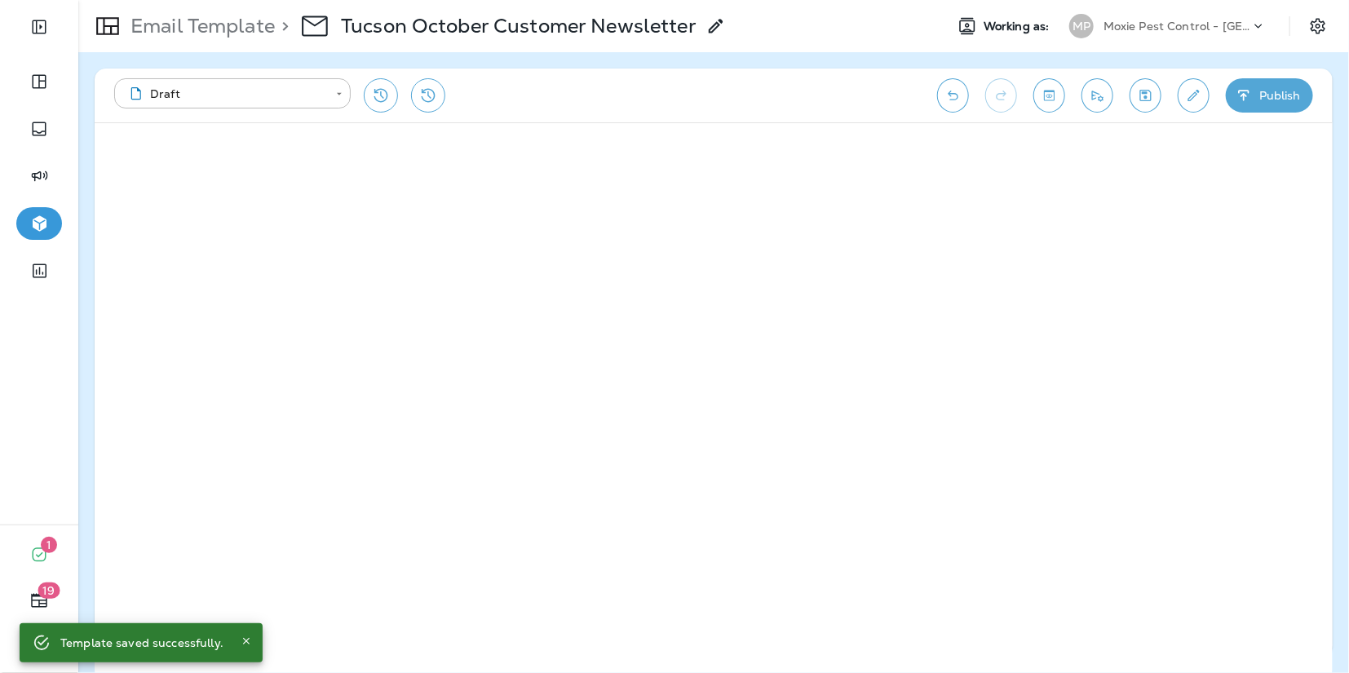
click at [1052, 90] on icon "Toggle preview" at bounding box center [1049, 95] width 11 height 11
click at [184, 145] on button "Exit Preview" at bounding box center [160, 149] width 113 height 32
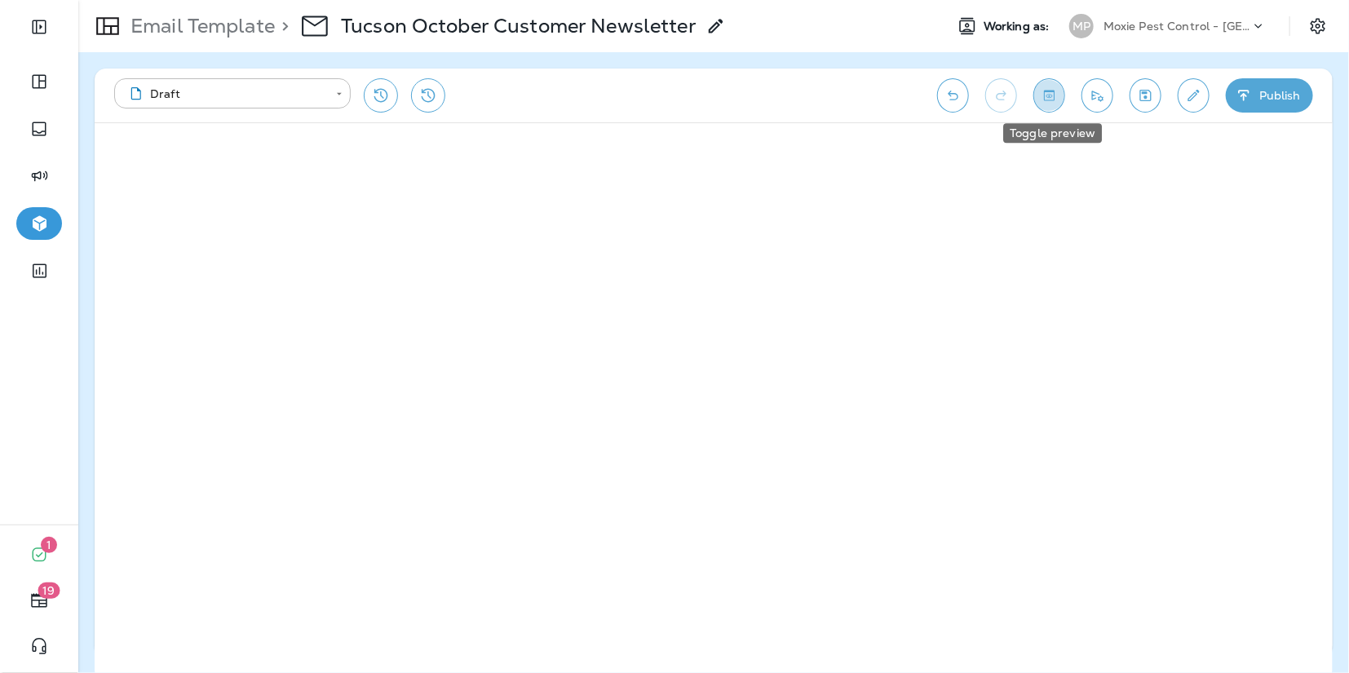
click at [1047, 95] on icon "Toggle preview" at bounding box center [1049, 95] width 11 height 11
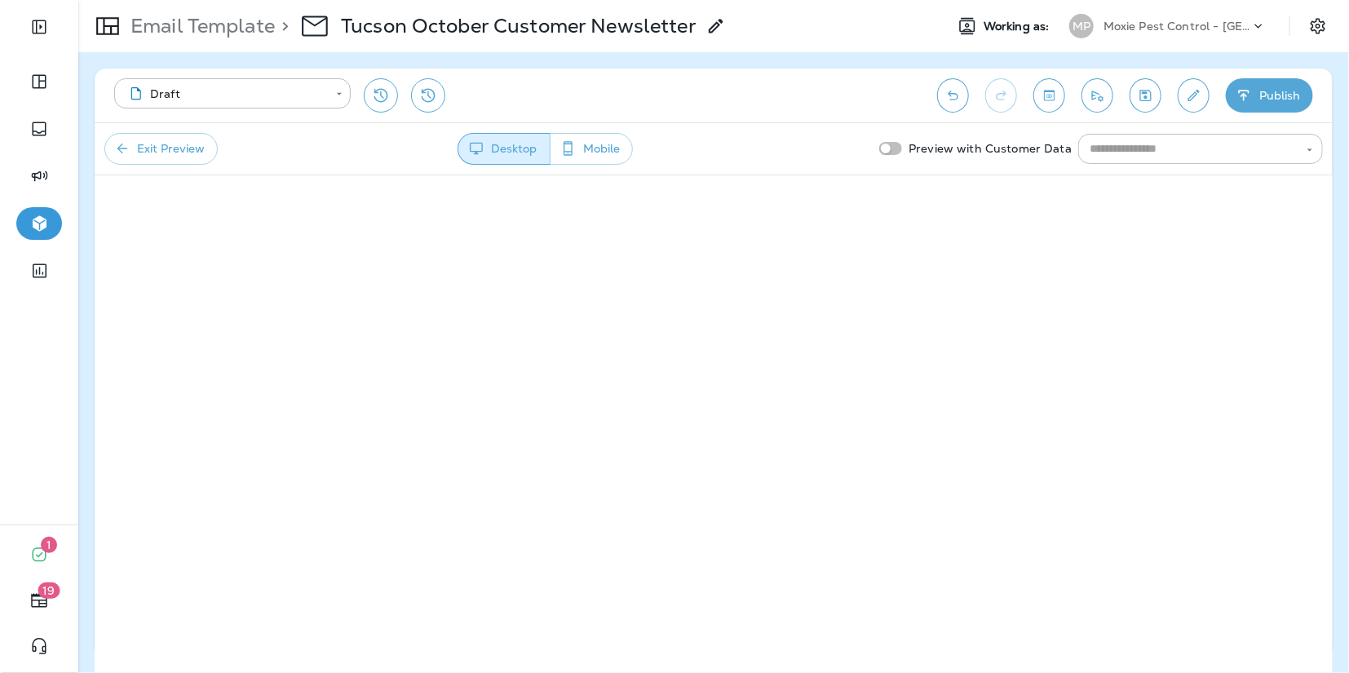
click at [134, 143] on button "Exit Preview" at bounding box center [160, 149] width 113 height 32
click at [1053, 95] on icon "Toggle preview" at bounding box center [1049, 95] width 17 height 16
click at [122, 145] on icon "button" at bounding box center [122, 148] width 16 height 16
click at [1150, 101] on icon "Save" at bounding box center [1145, 95] width 17 height 16
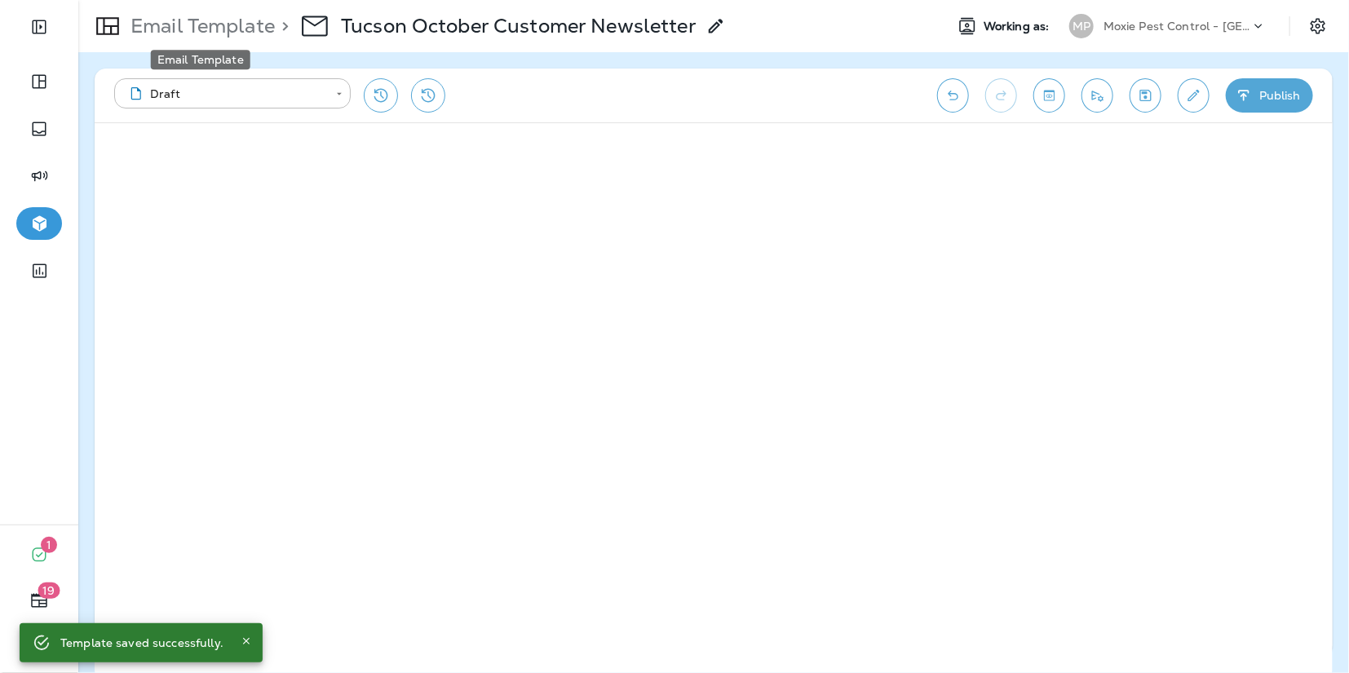
click at [148, 34] on p "Email Template" at bounding box center [199, 26] width 151 height 24
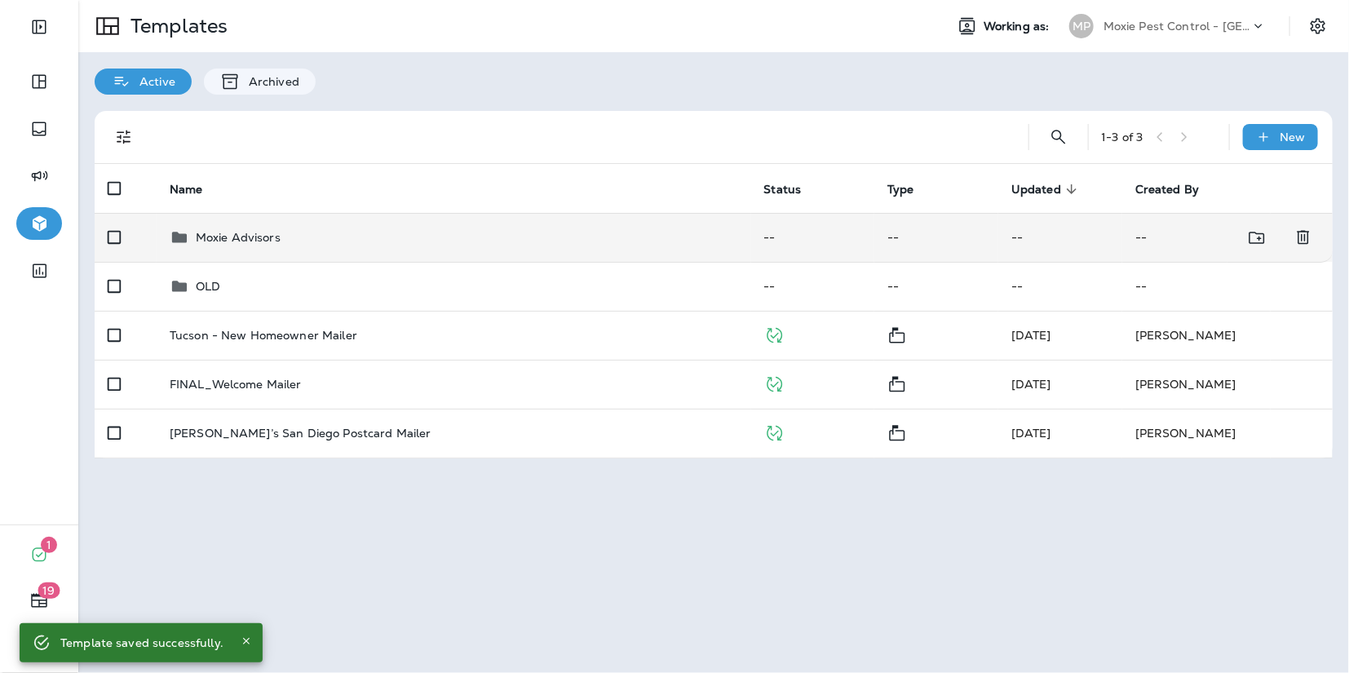
click at [228, 240] on p "Moxie Advisors" at bounding box center [238, 237] width 85 height 13
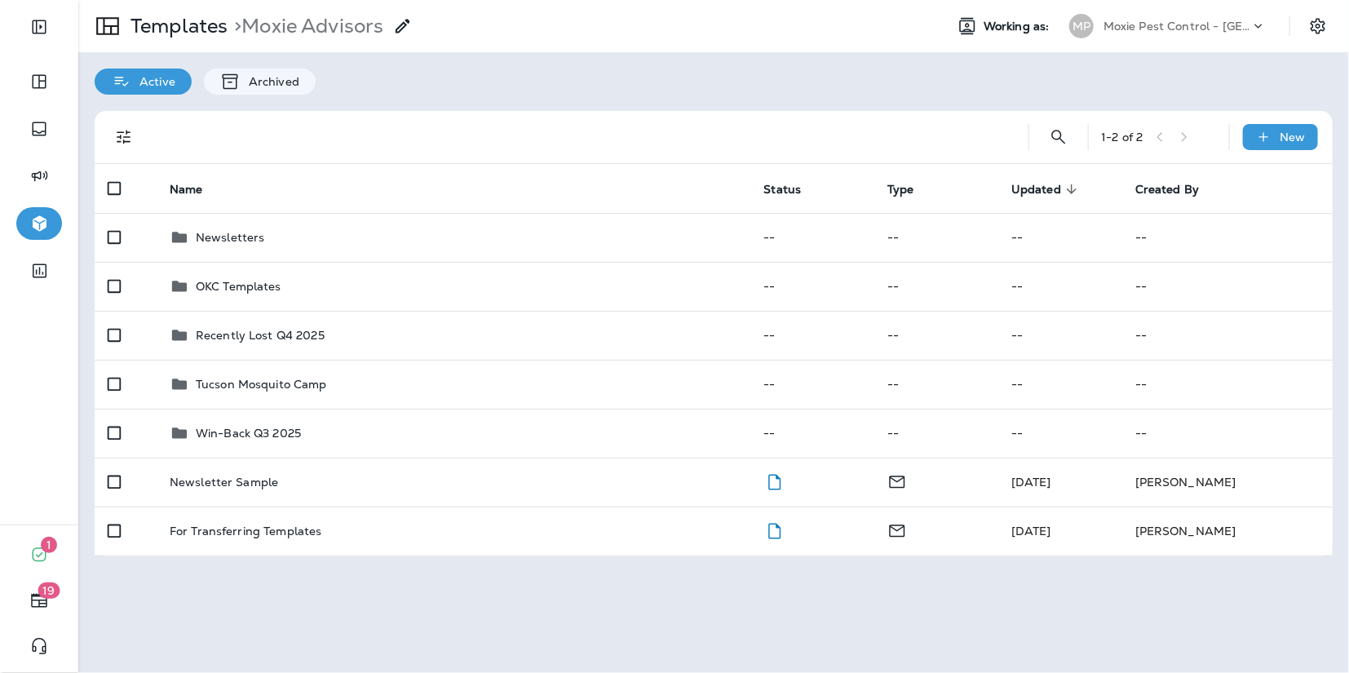
click at [1137, 28] on p "Moxie Pest Control - [GEOGRAPHIC_DATA]" at bounding box center [1177, 26] width 147 height 13
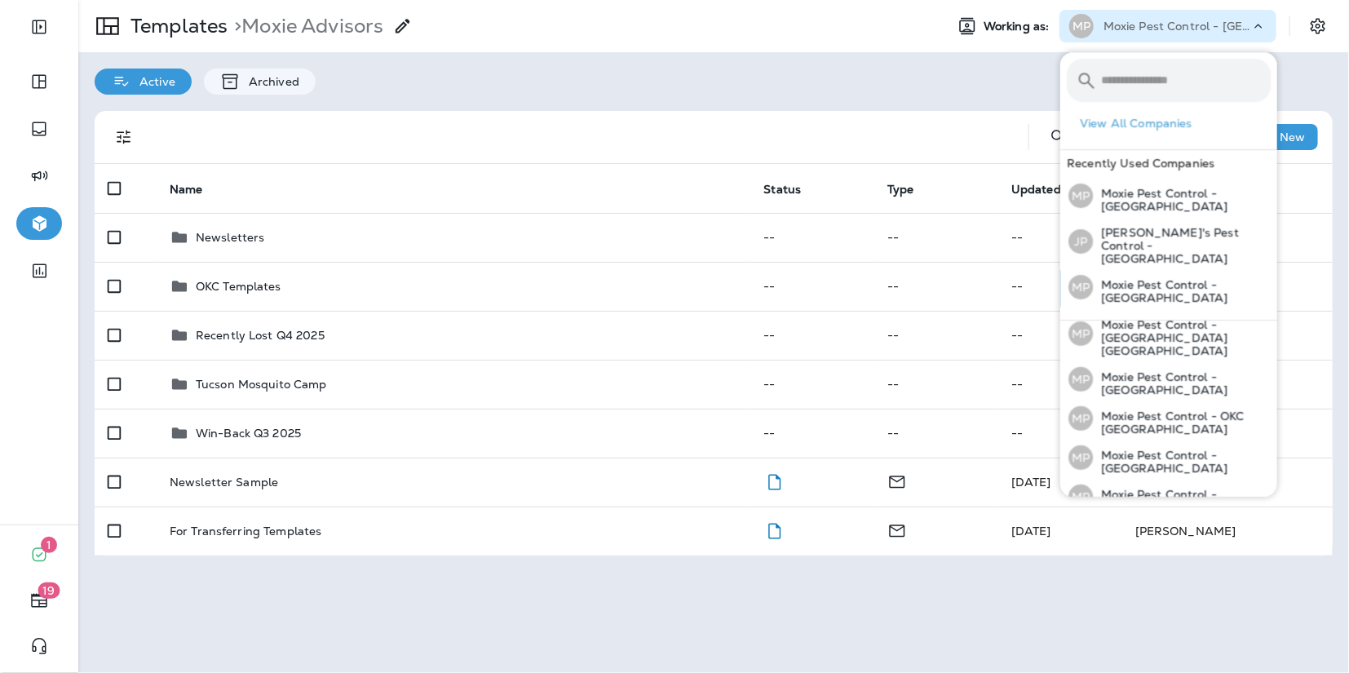
scroll to position [160, 0]
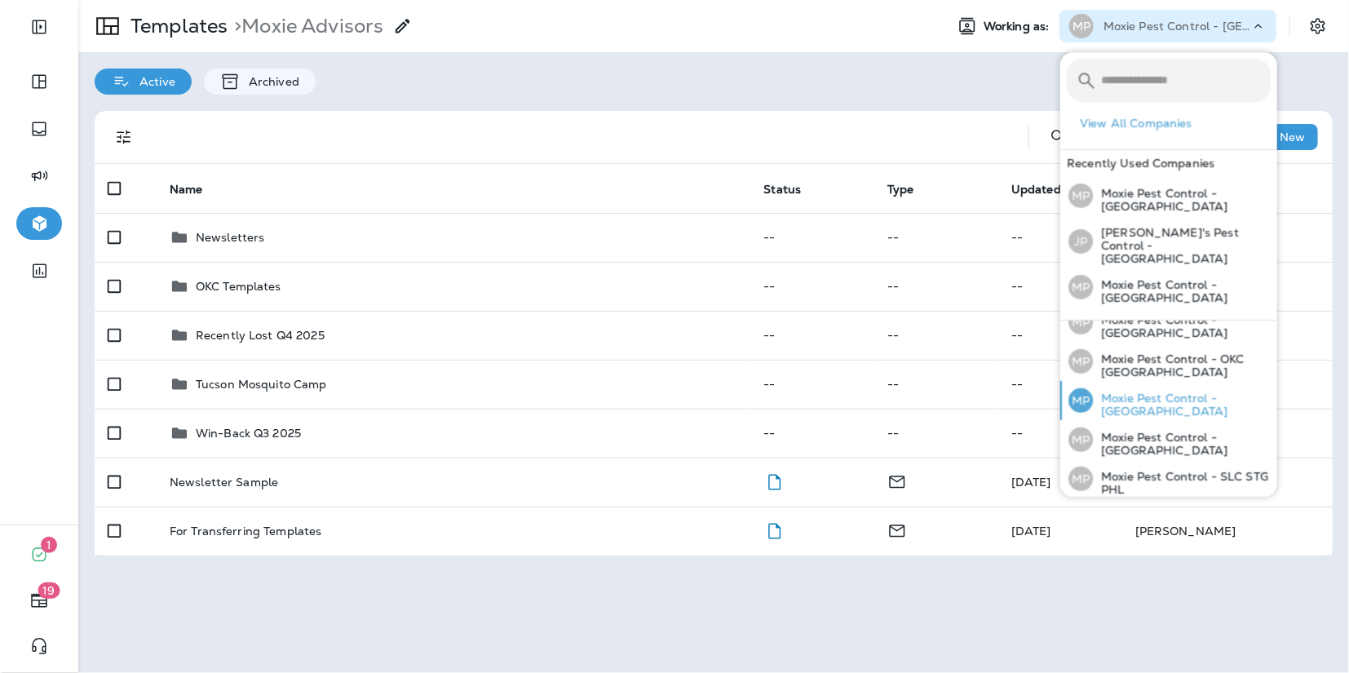
click at [1135, 381] on div "MP Moxie Pest Control - [GEOGRAPHIC_DATA]" at bounding box center [1169, 400] width 215 height 39
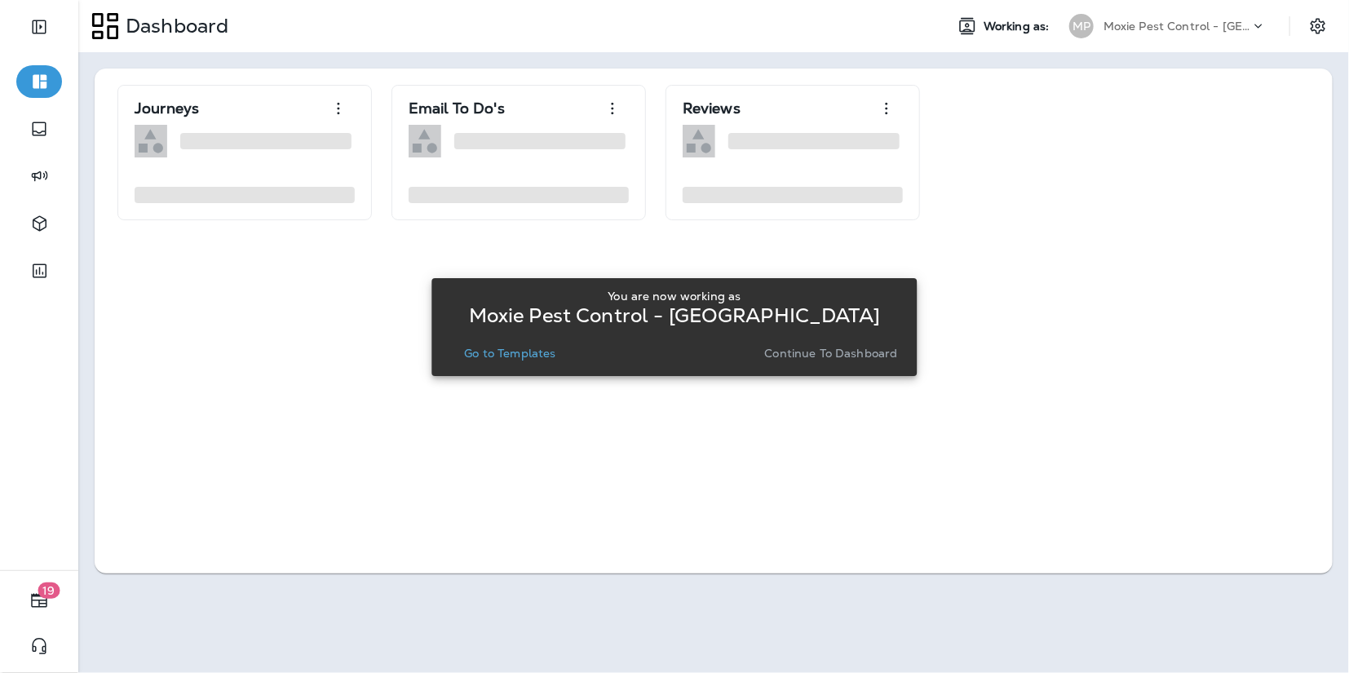
click at [528, 361] on button "Go to Templates" at bounding box center [510, 353] width 104 height 23
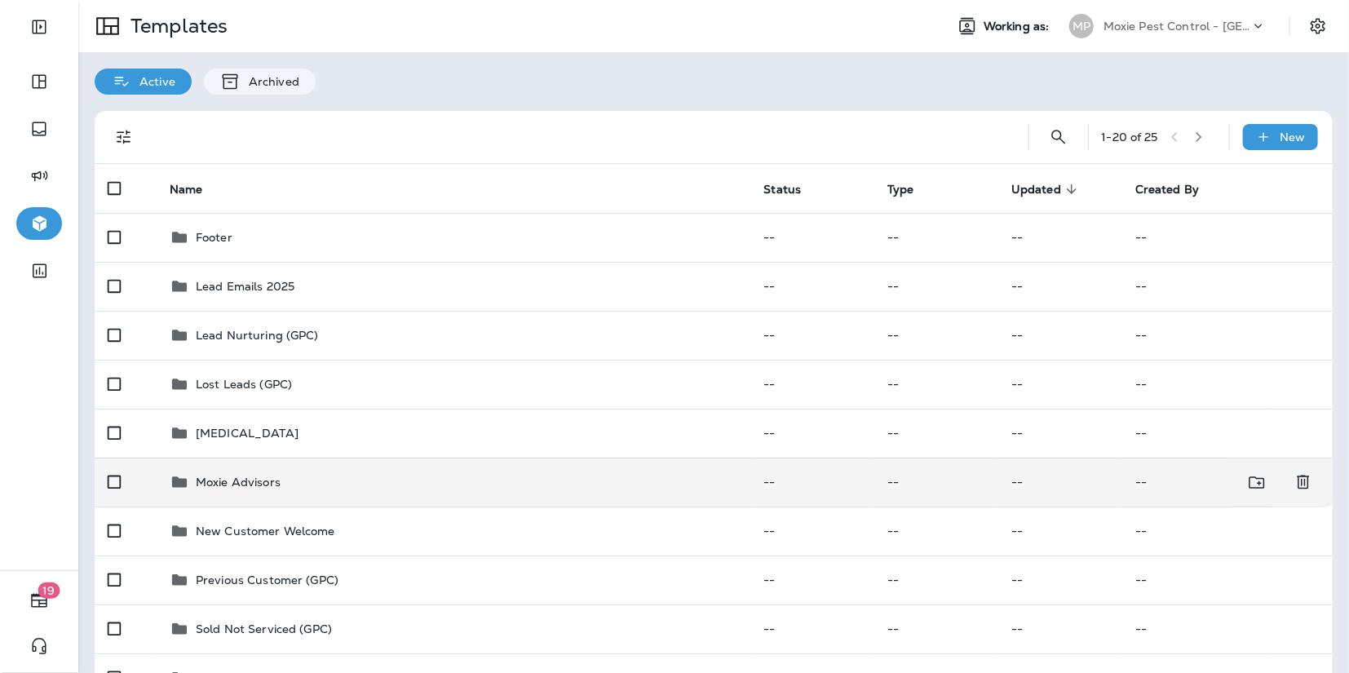
click at [394, 479] on div "Moxie Advisors" at bounding box center [454, 482] width 568 height 20
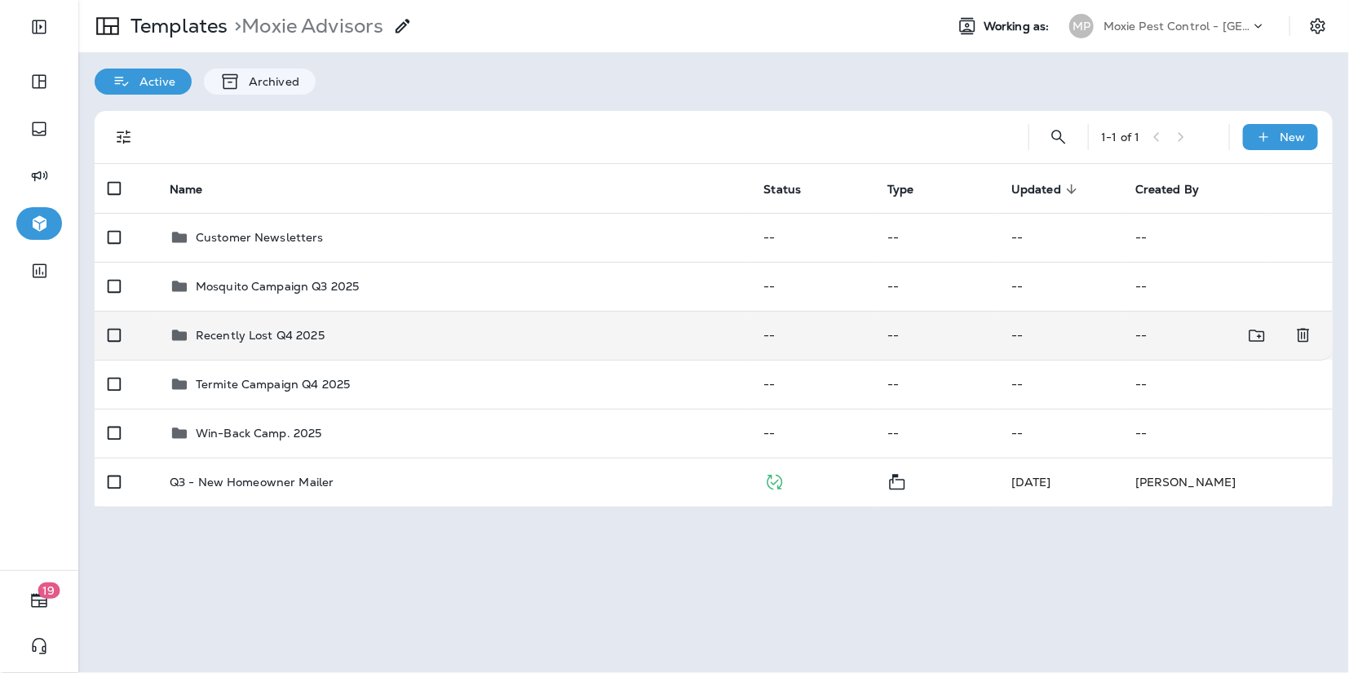
click at [312, 340] on p "Recently Lost Q4 2025" at bounding box center [260, 335] width 129 height 13
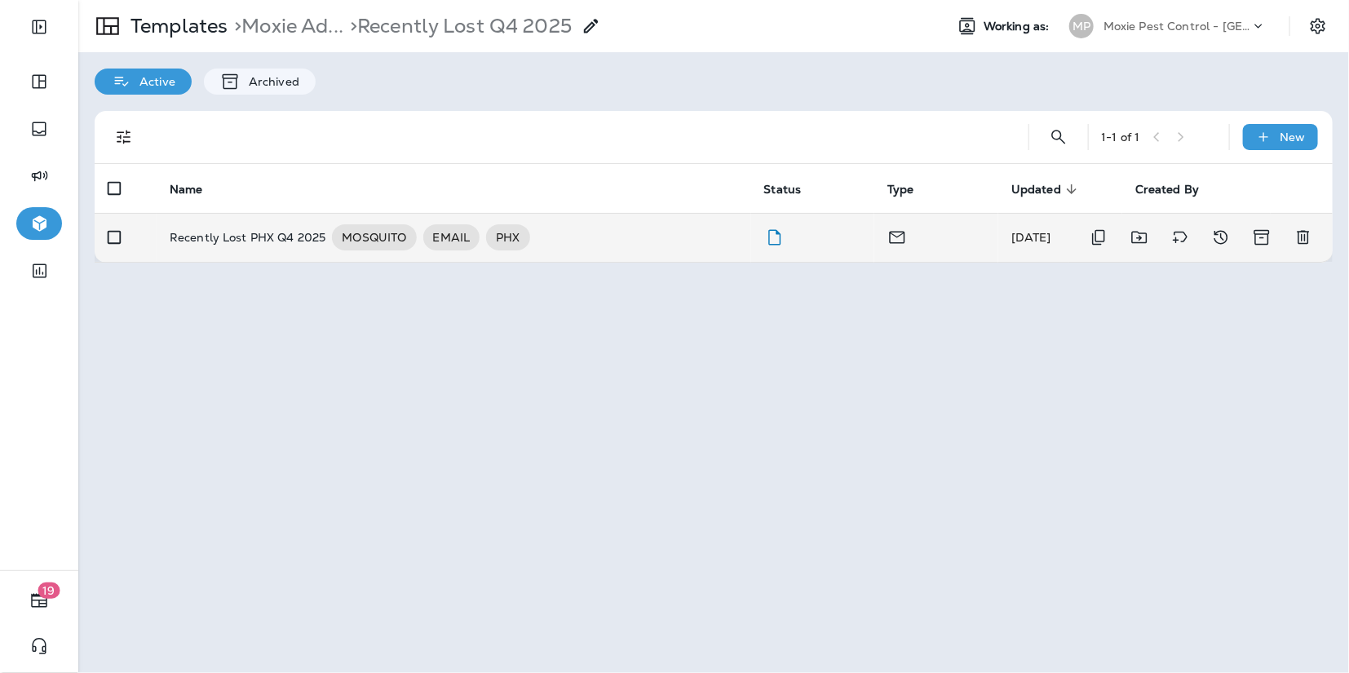
click at [223, 233] on p "Recently Lost PHX Q4 2025" at bounding box center [248, 237] width 157 height 26
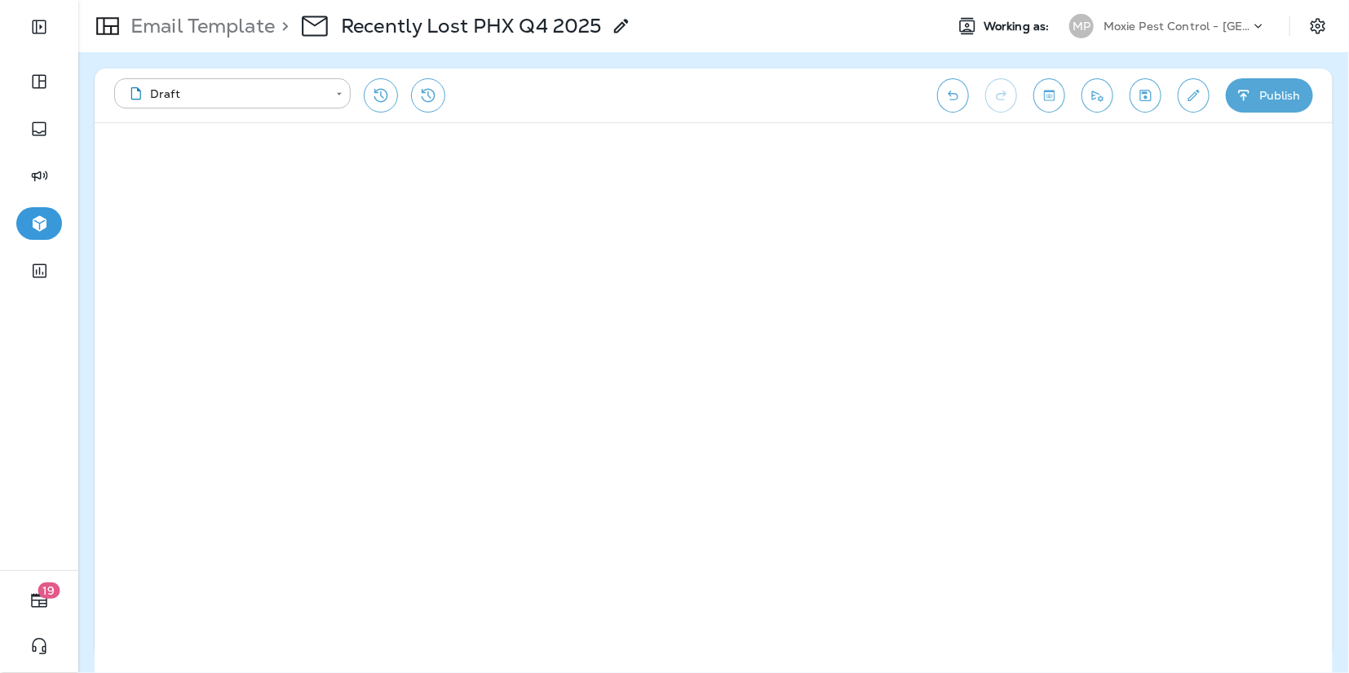
click at [1047, 104] on button "Toggle preview" at bounding box center [1049, 95] width 32 height 34
